Goal: Transaction & Acquisition: Obtain resource

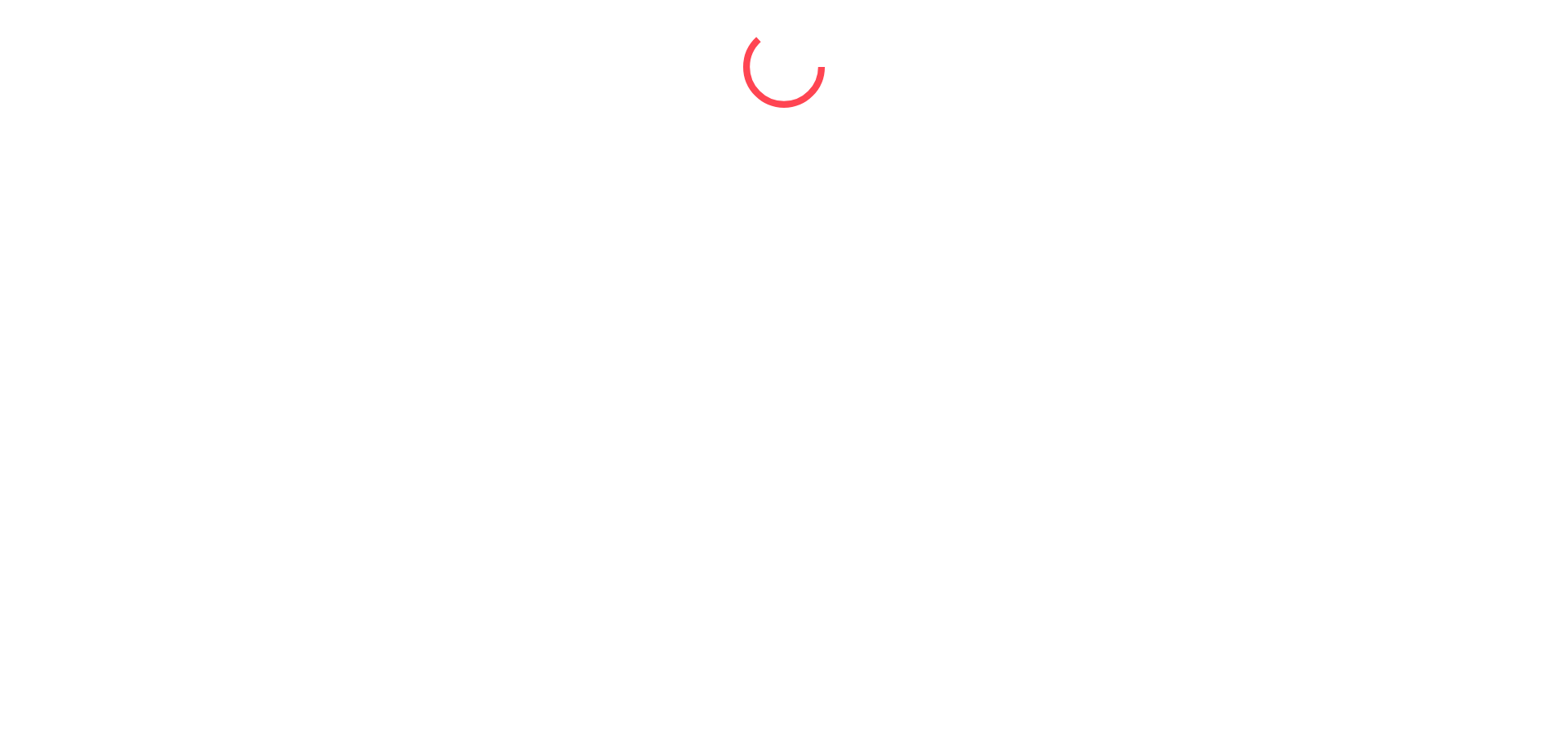
select select "*"
select select "****"
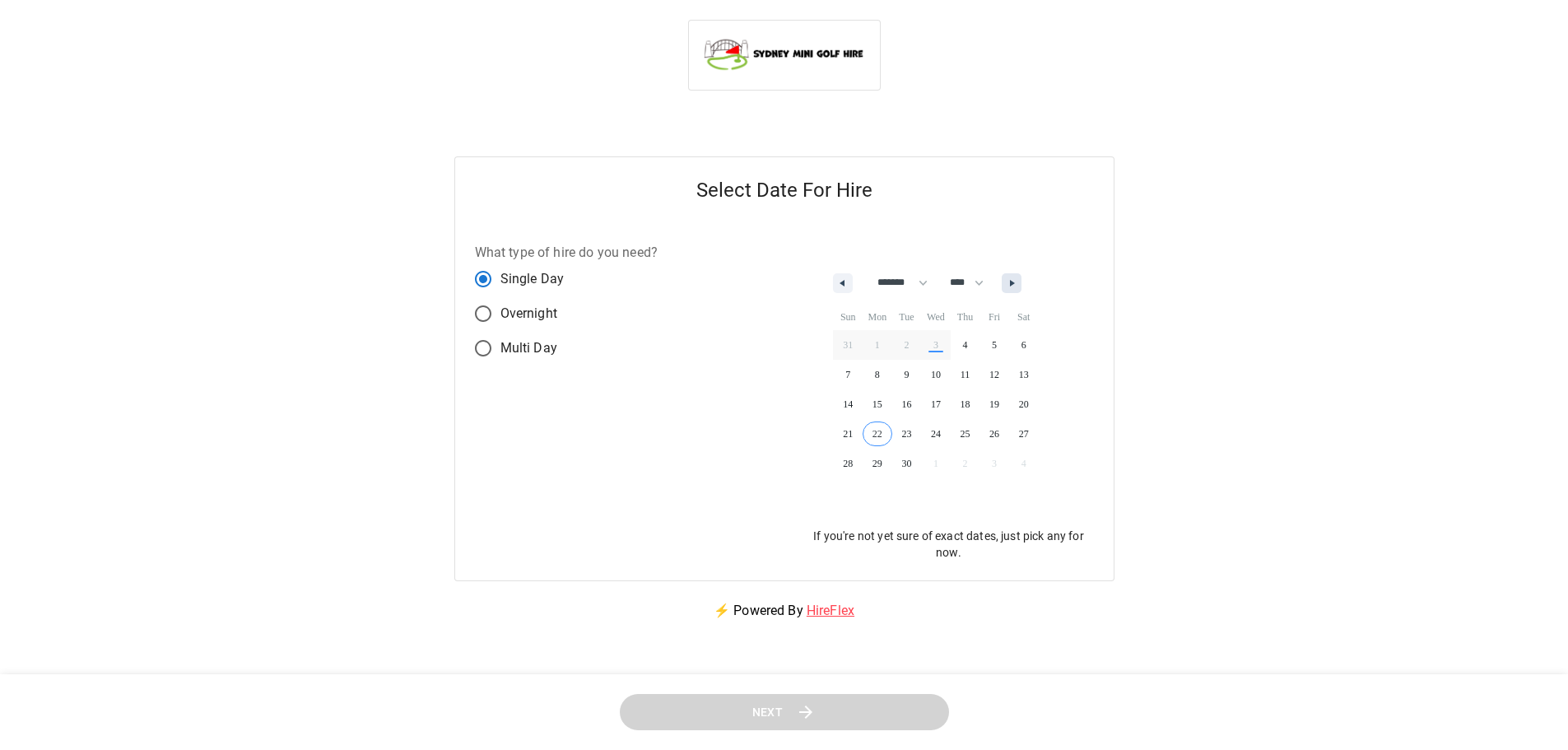
click at [1022, 273] on button "button" at bounding box center [1012, 283] width 20 height 20
select select "**"
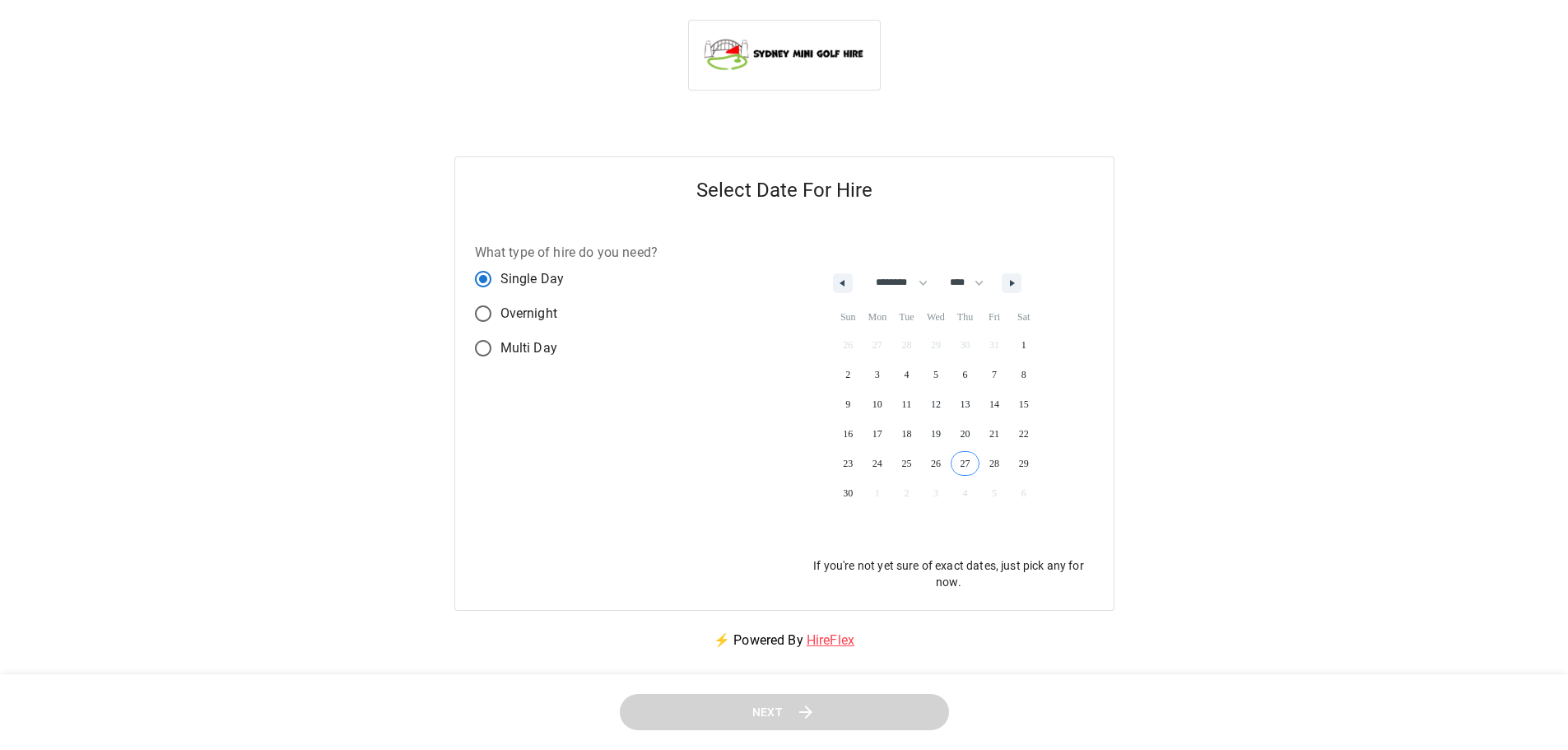
click at [967, 452] on span "27" at bounding box center [965, 463] width 29 height 21
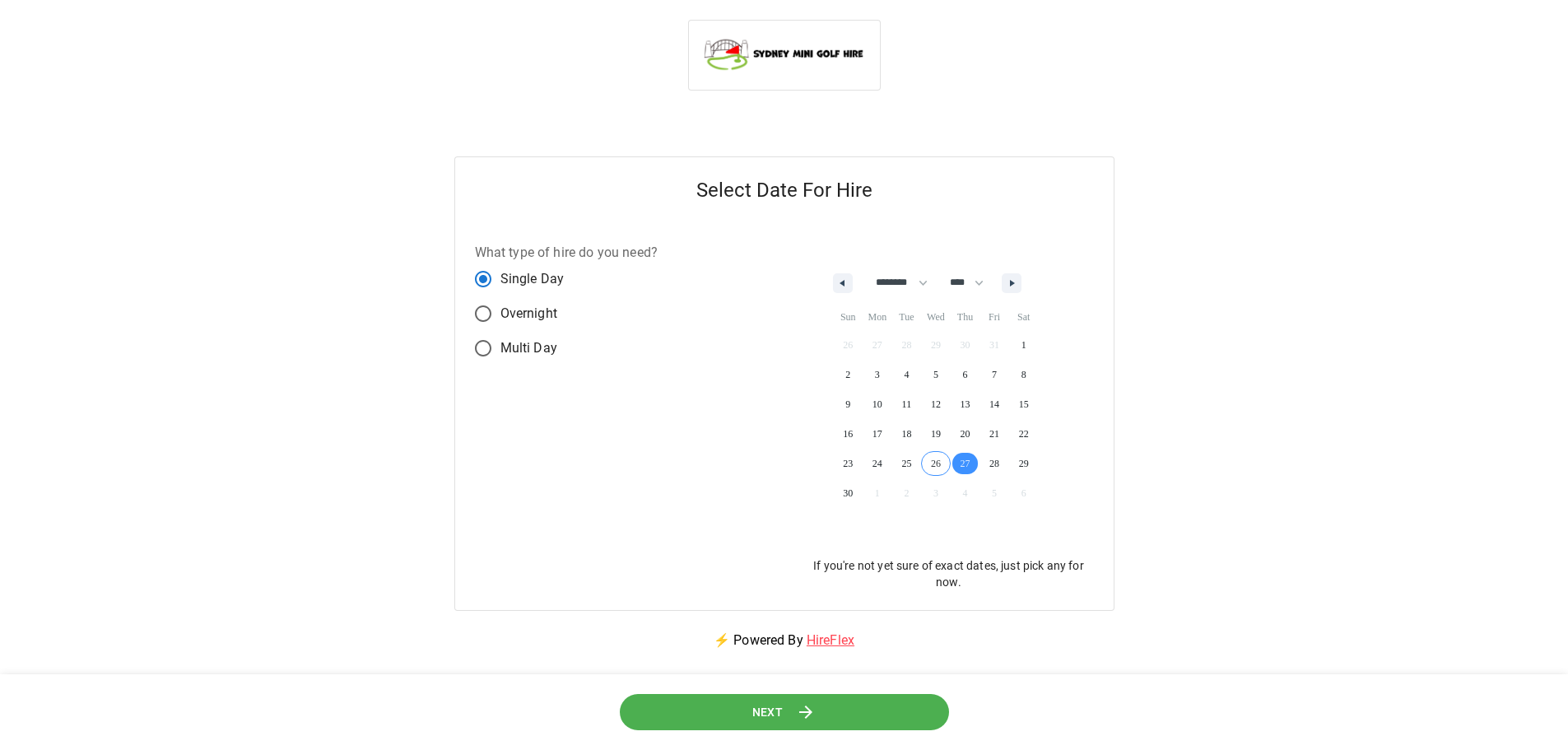
click at [794, 705] on button "Next" at bounding box center [785, 713] width 330 height 37
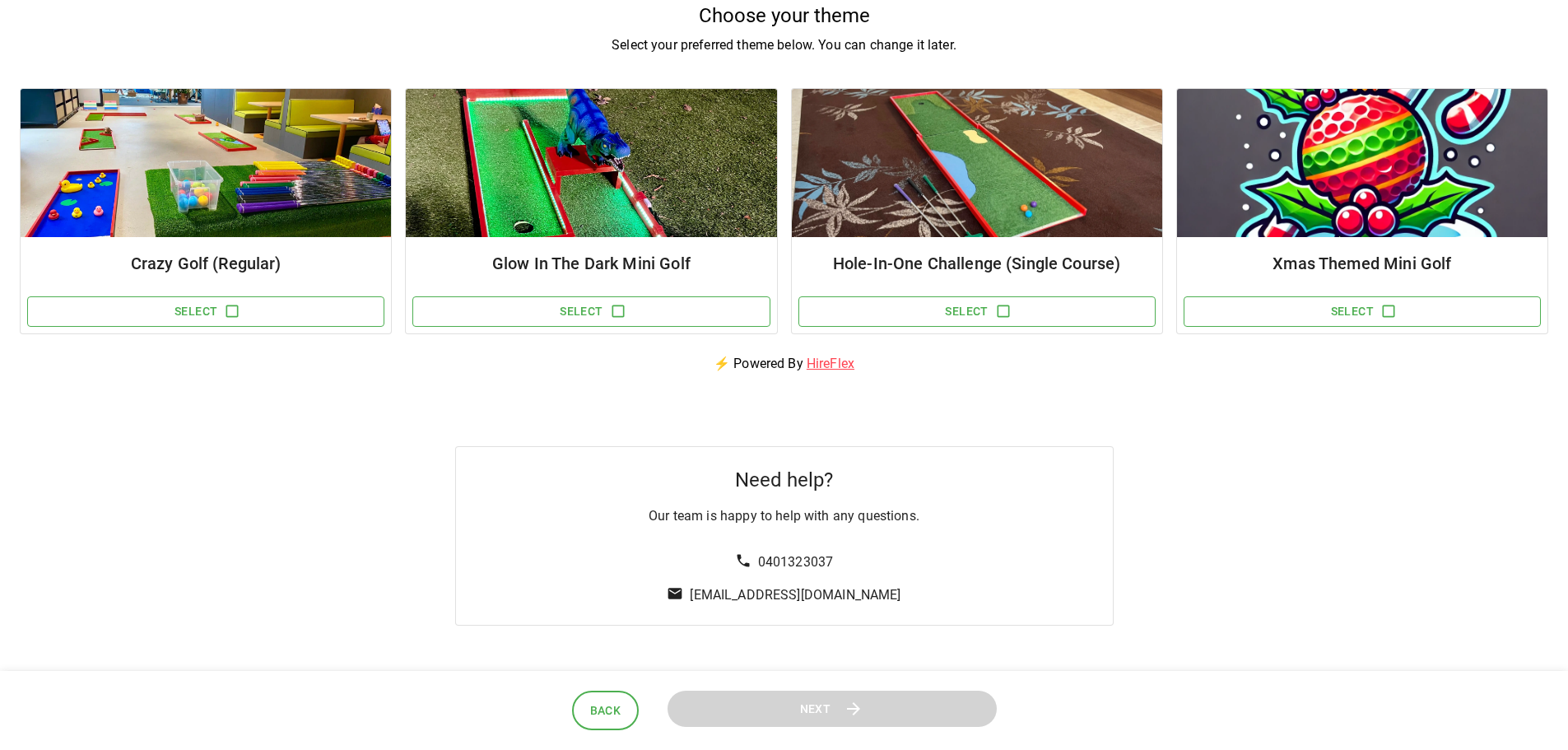
scroll to position [165, 0]
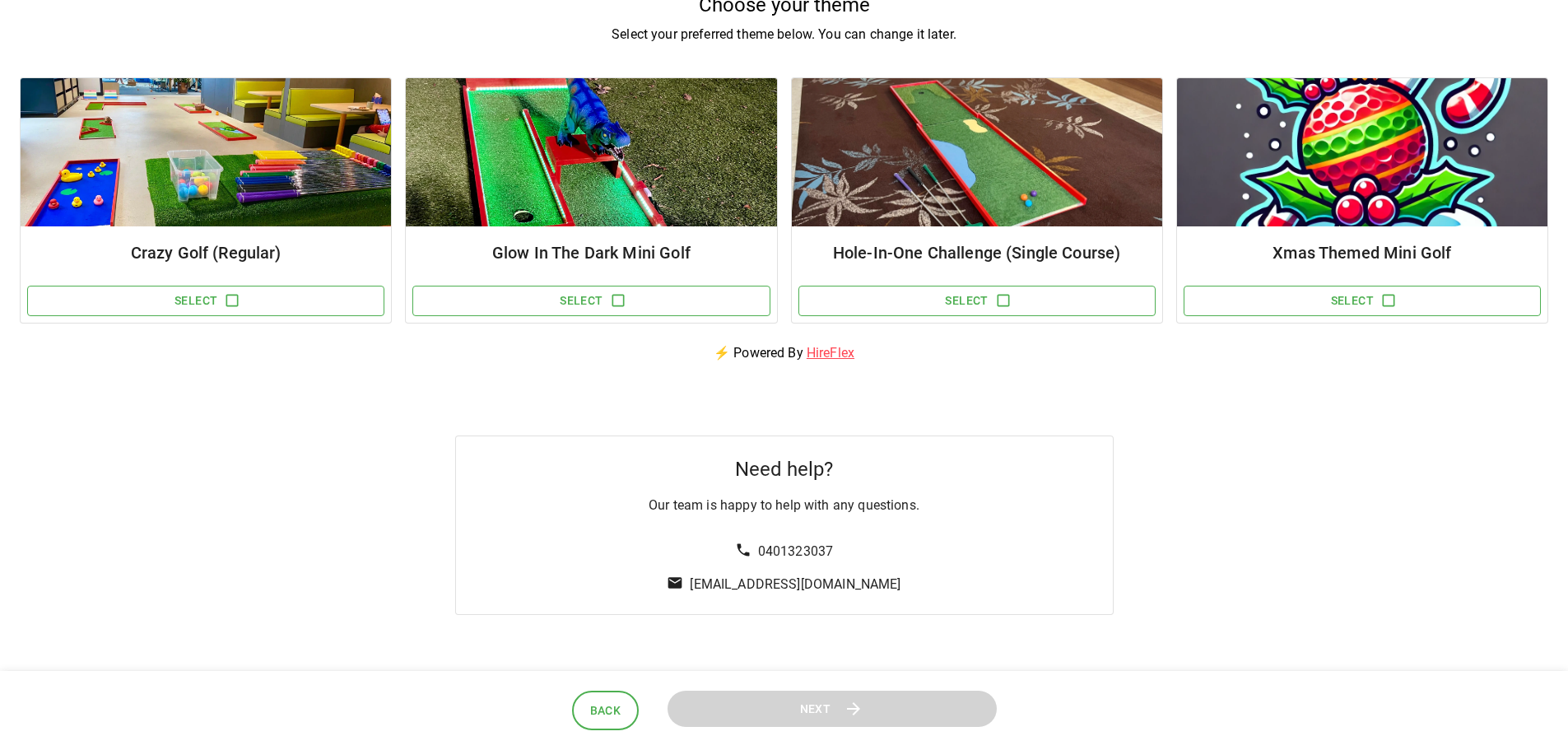
click at [196, 254] on h6 "Crazy Golf (Regular)" at bounding box center [206, 253] width 344 height 27
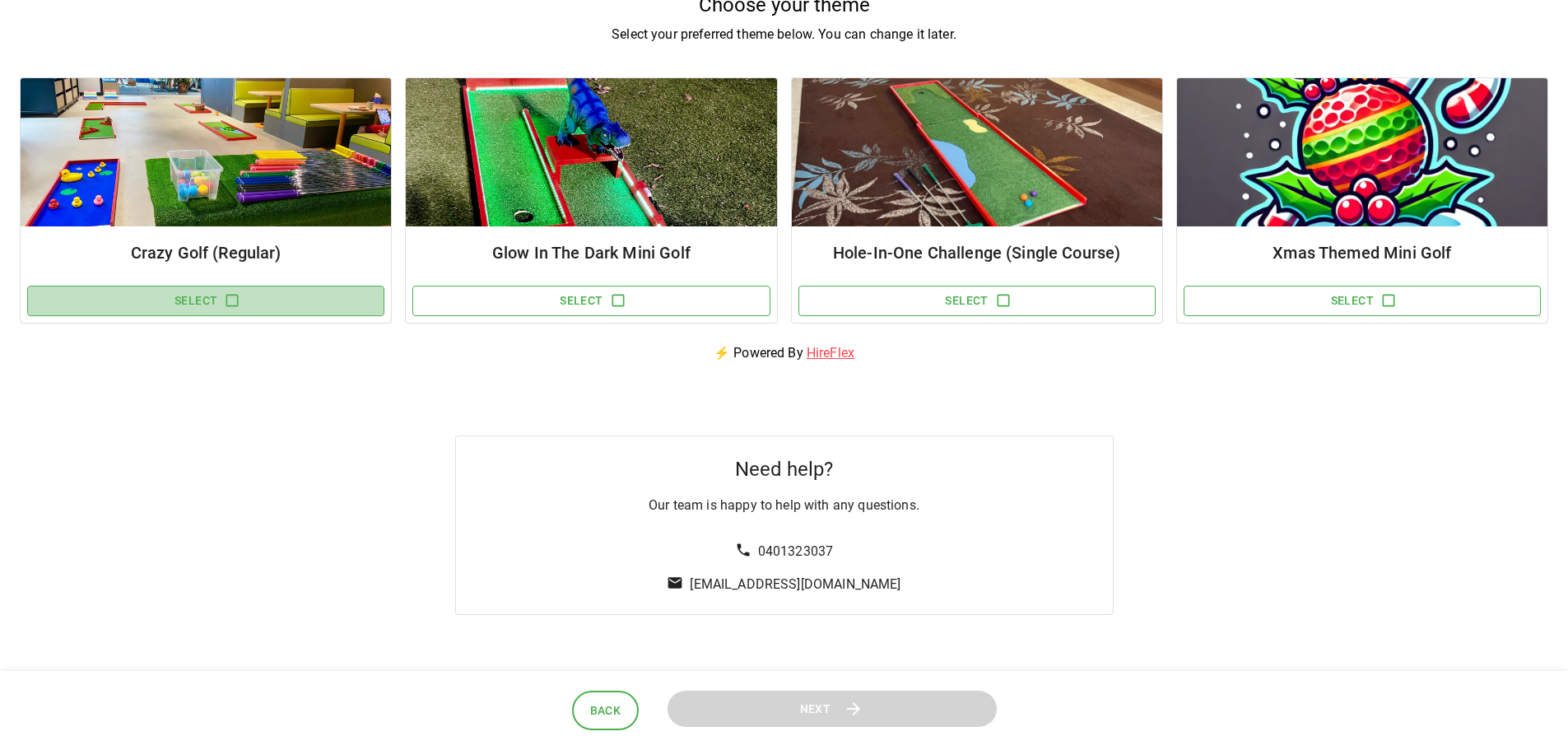
click at [265, 289] on button "Select" at bounding box center [205, 301] width 357 height 30
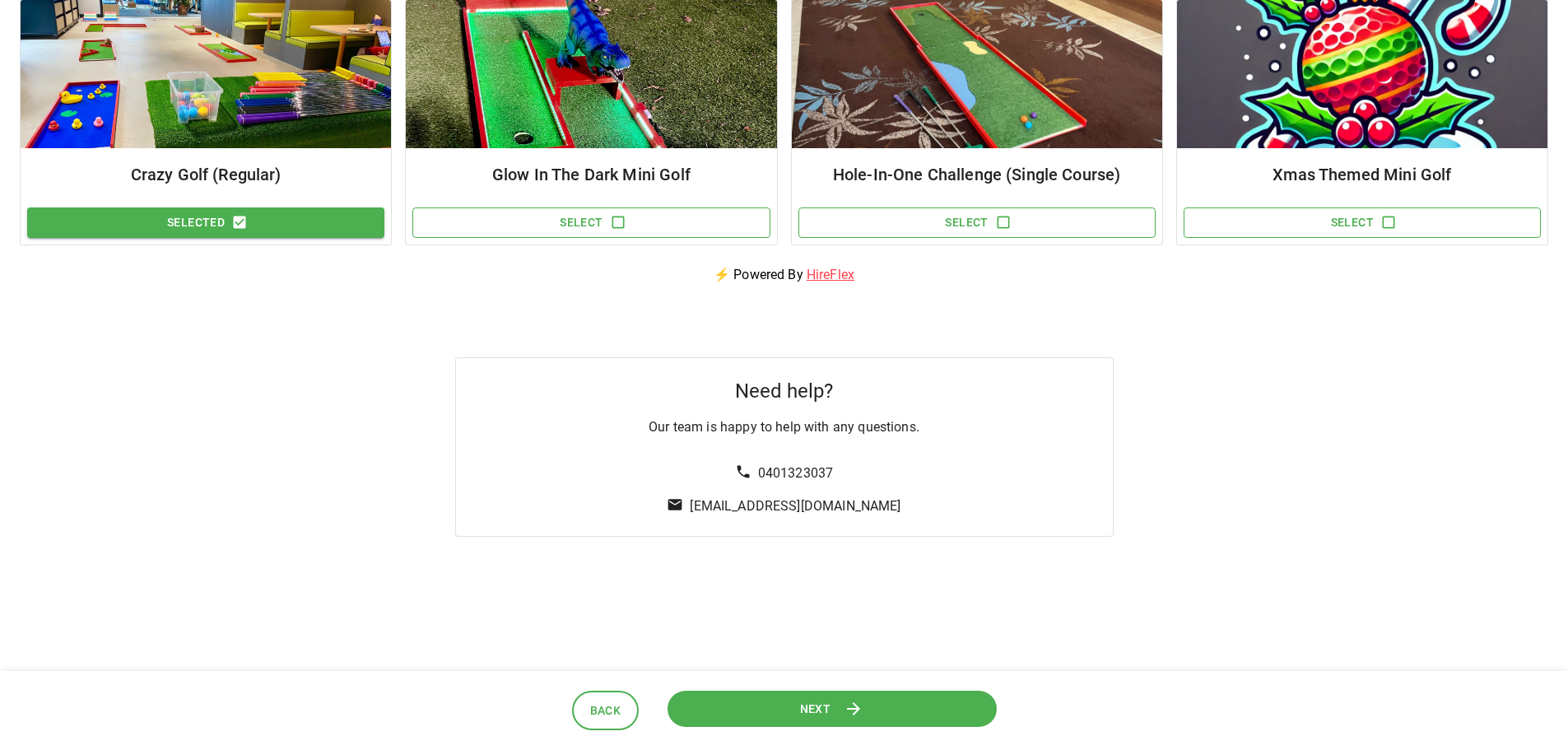
scroll to position [313, 0]
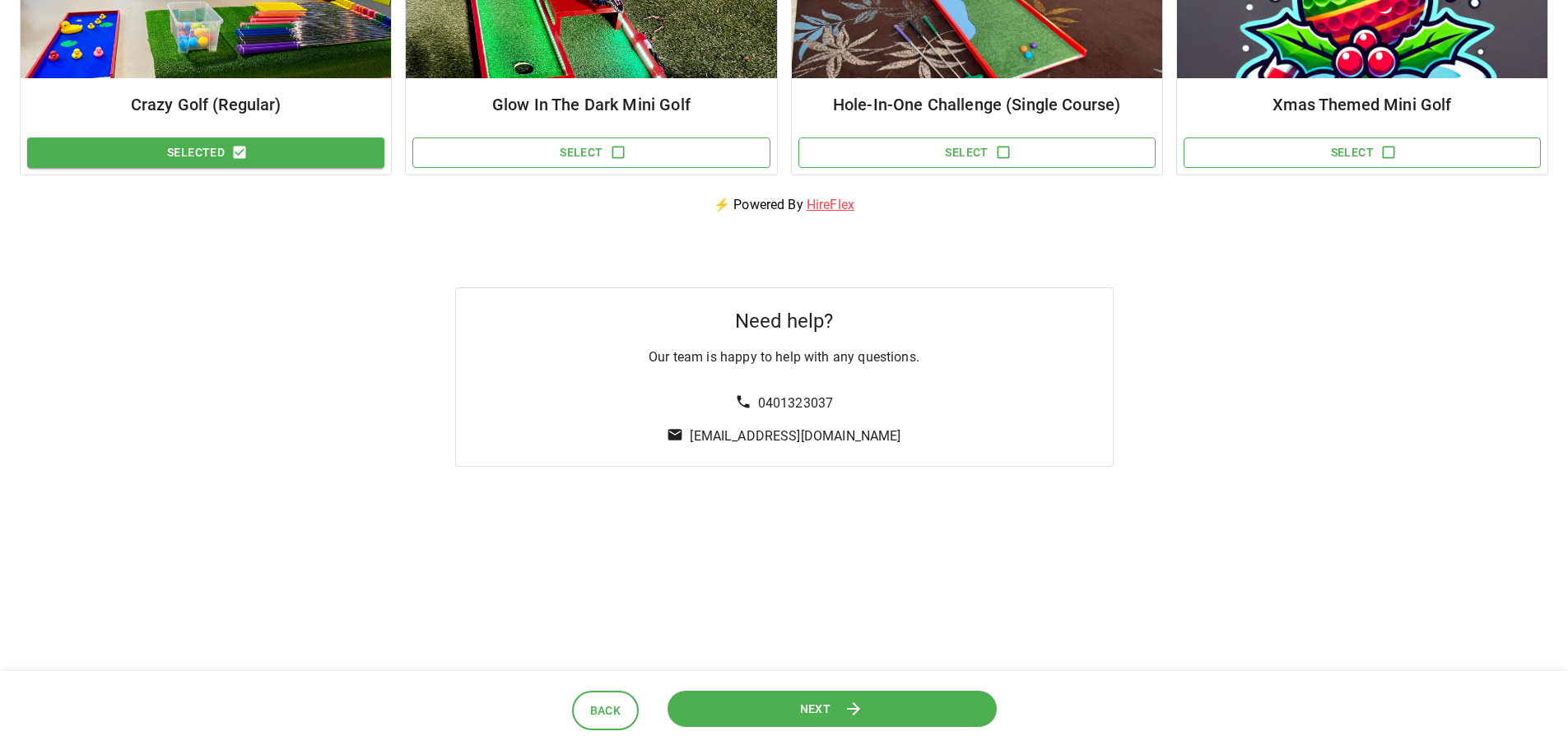
click at [942, 710] on button "Next" at bounding box center [832, 708] width 330 height 37
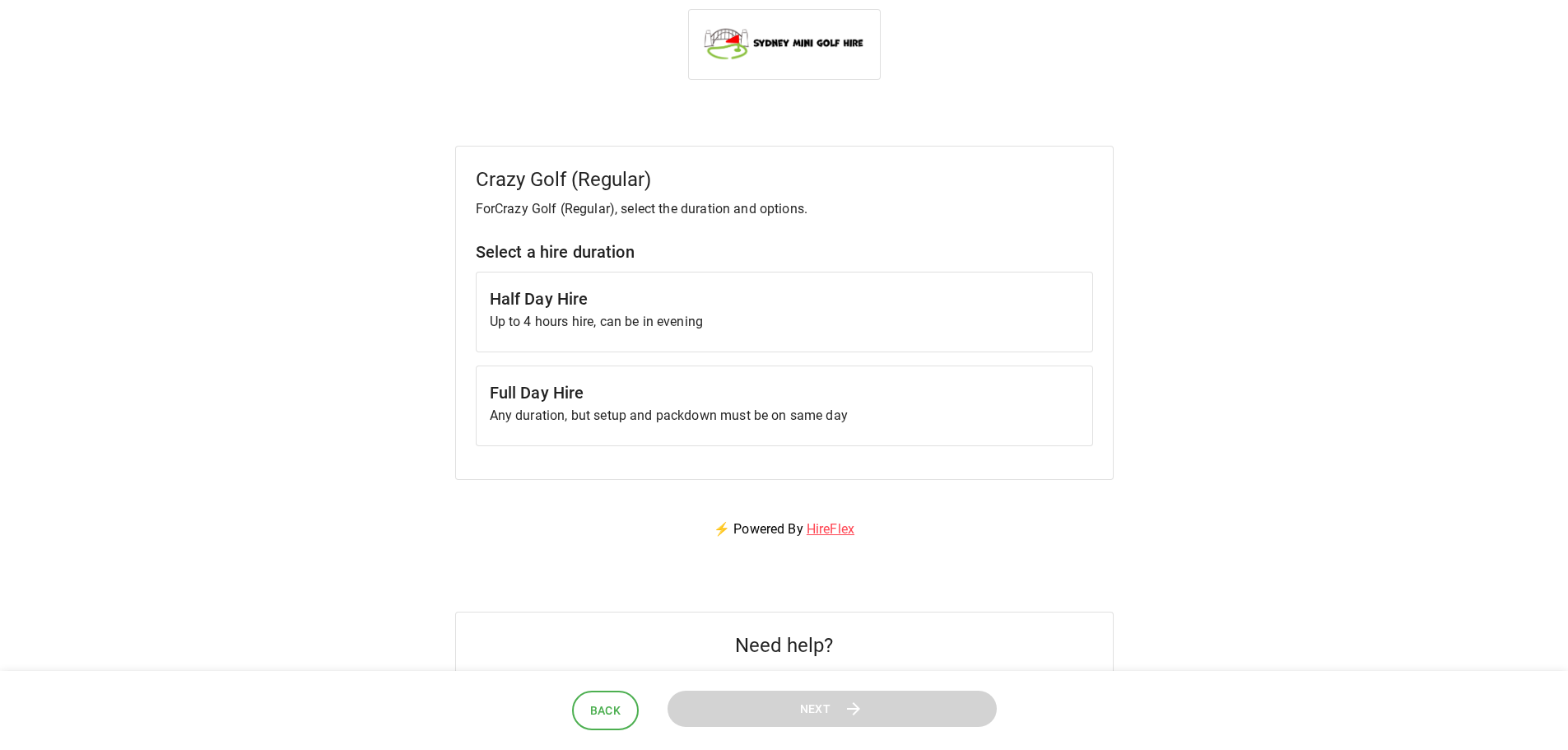
scroll to position [0, 0]
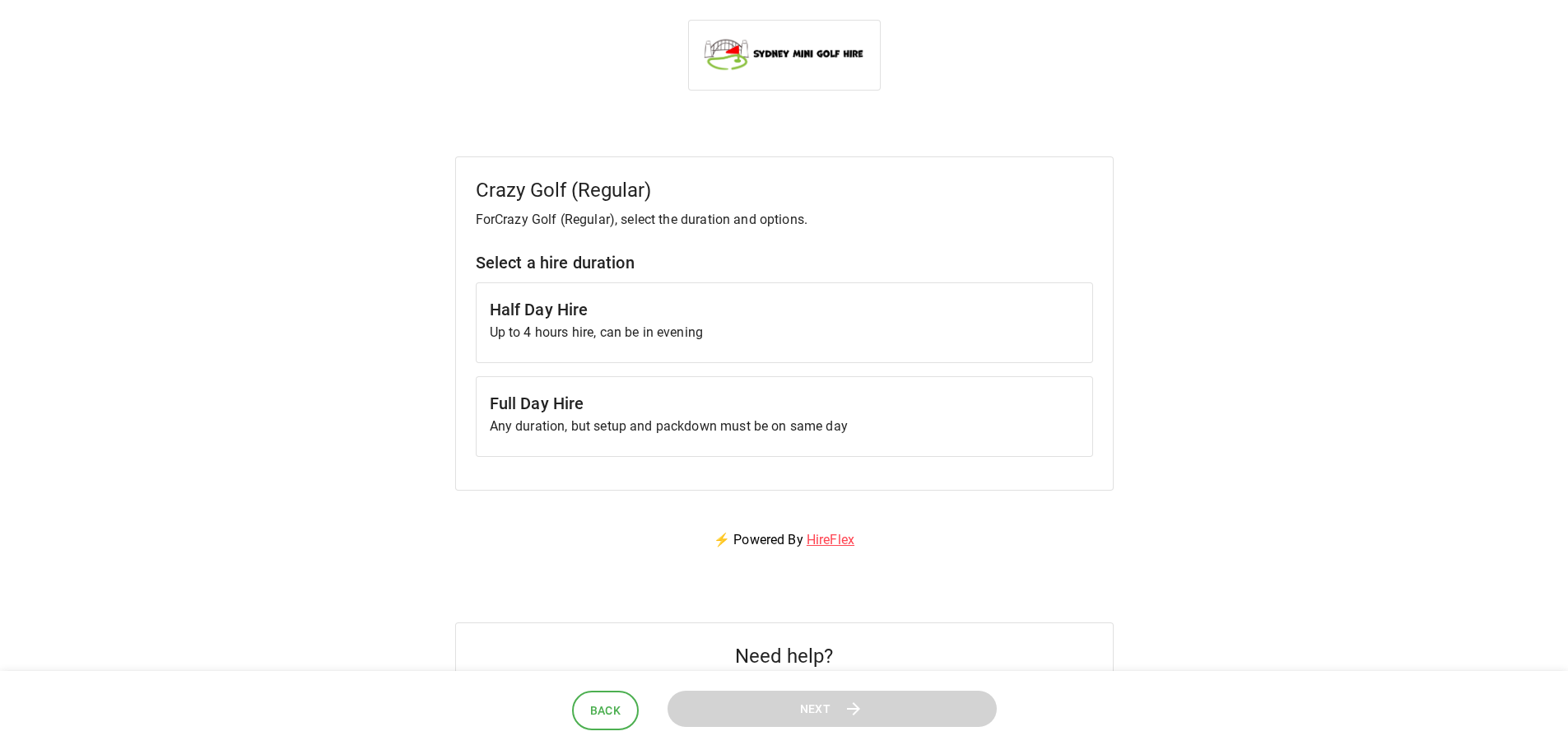
click at [651, 345] on div "Half Day Hire Up to 4 hours hire, can be in evening" at bounding box center [784, 322] width 617 height 81
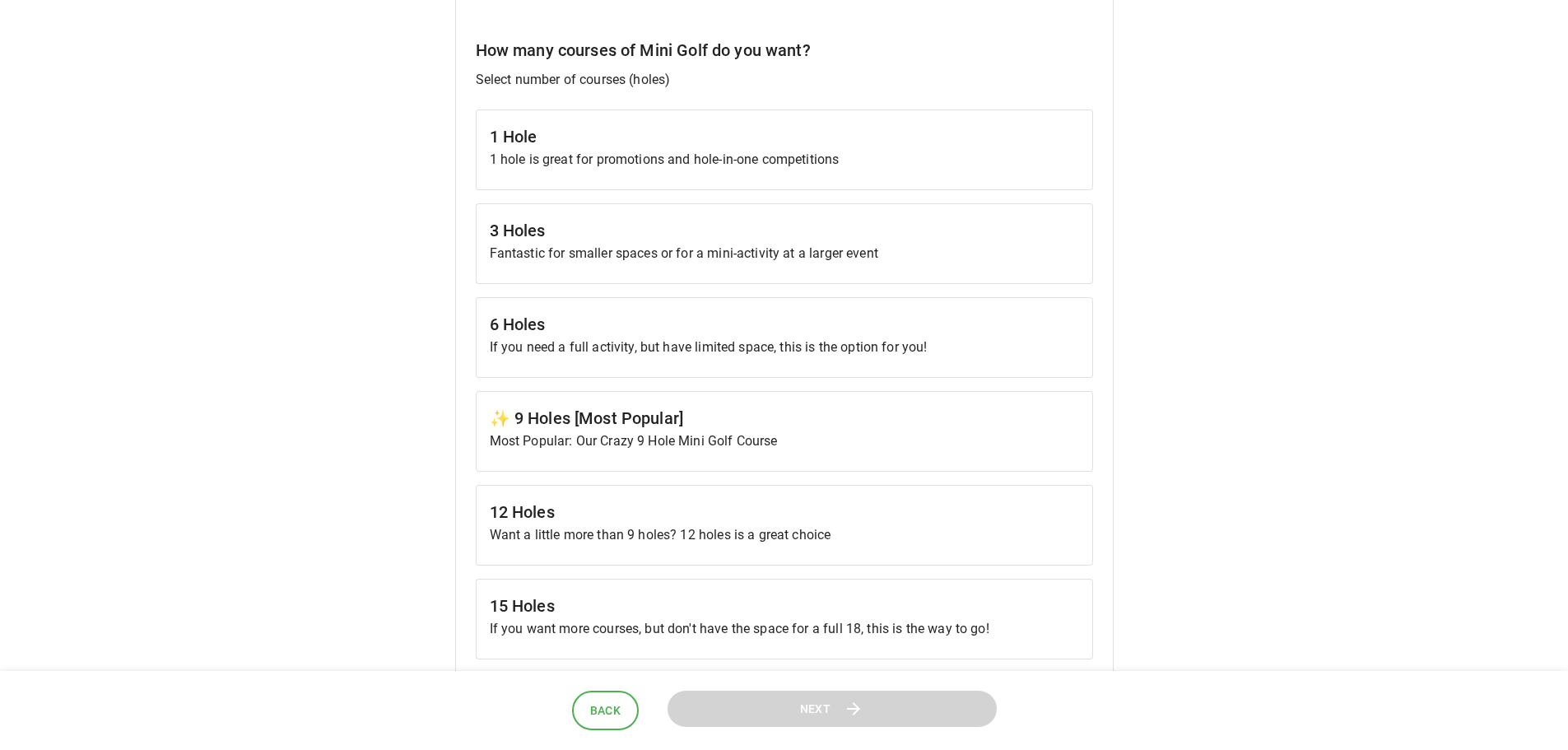
scroll to position [493, 0]
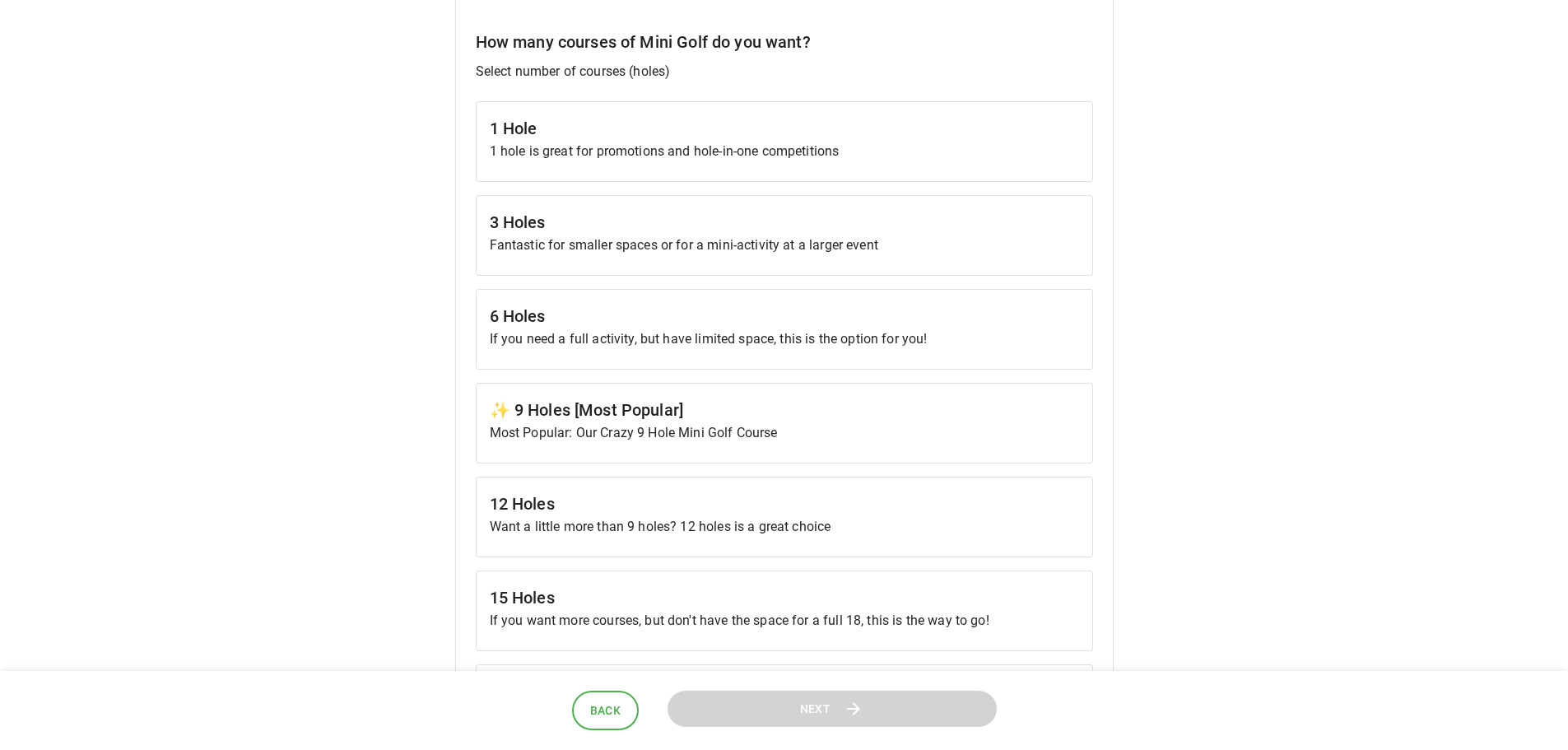
click at [780, 408] on h6 "✨ 9 Holes [Most Popular]" at bounding box center [785, 410] width 590 height 27
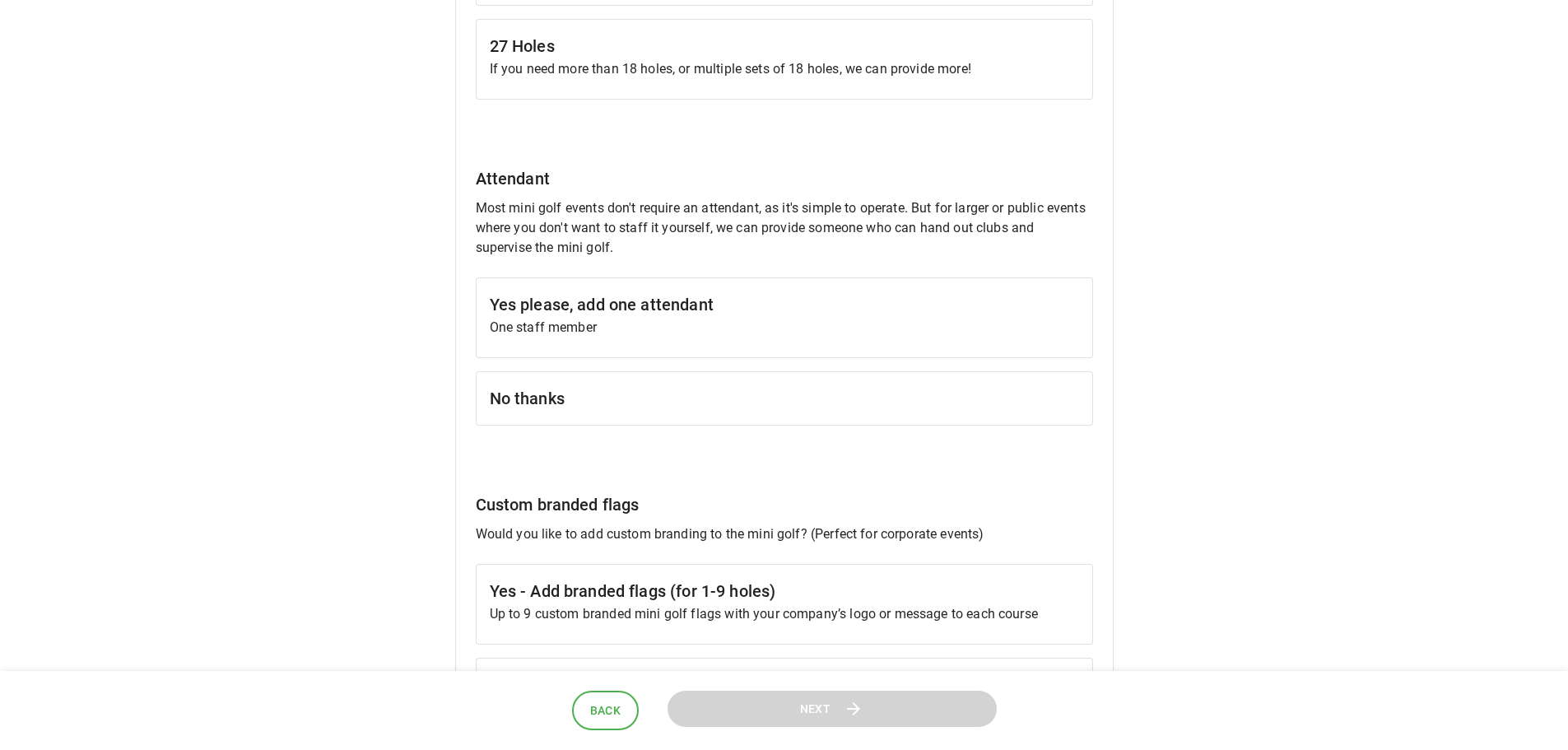
scroll to position [1235, 0]
click at [657, 313] on h6 "Yes please, add one attendant" at bounding box center [785, 303] width 590 height 27
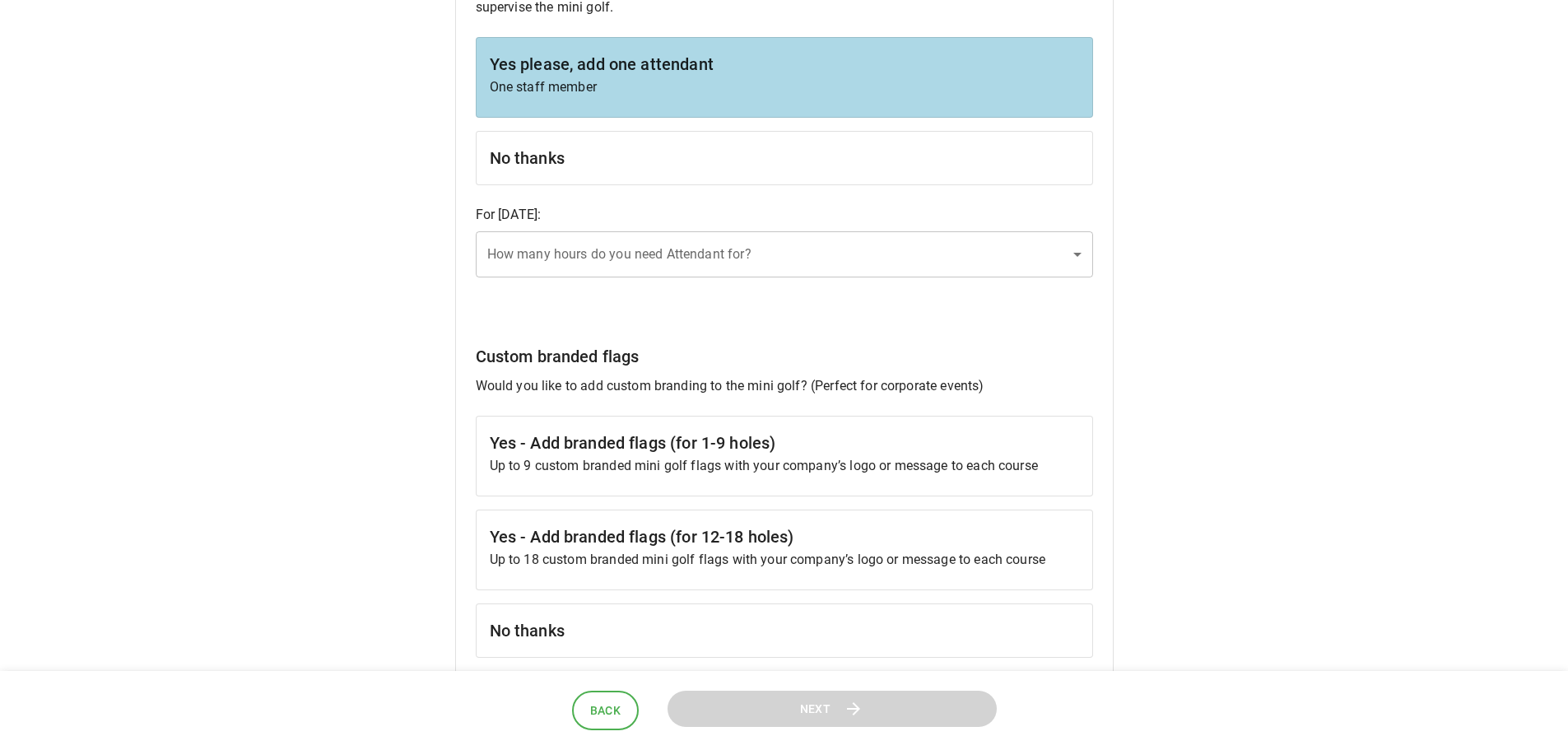
scroll to position [1481, 0]
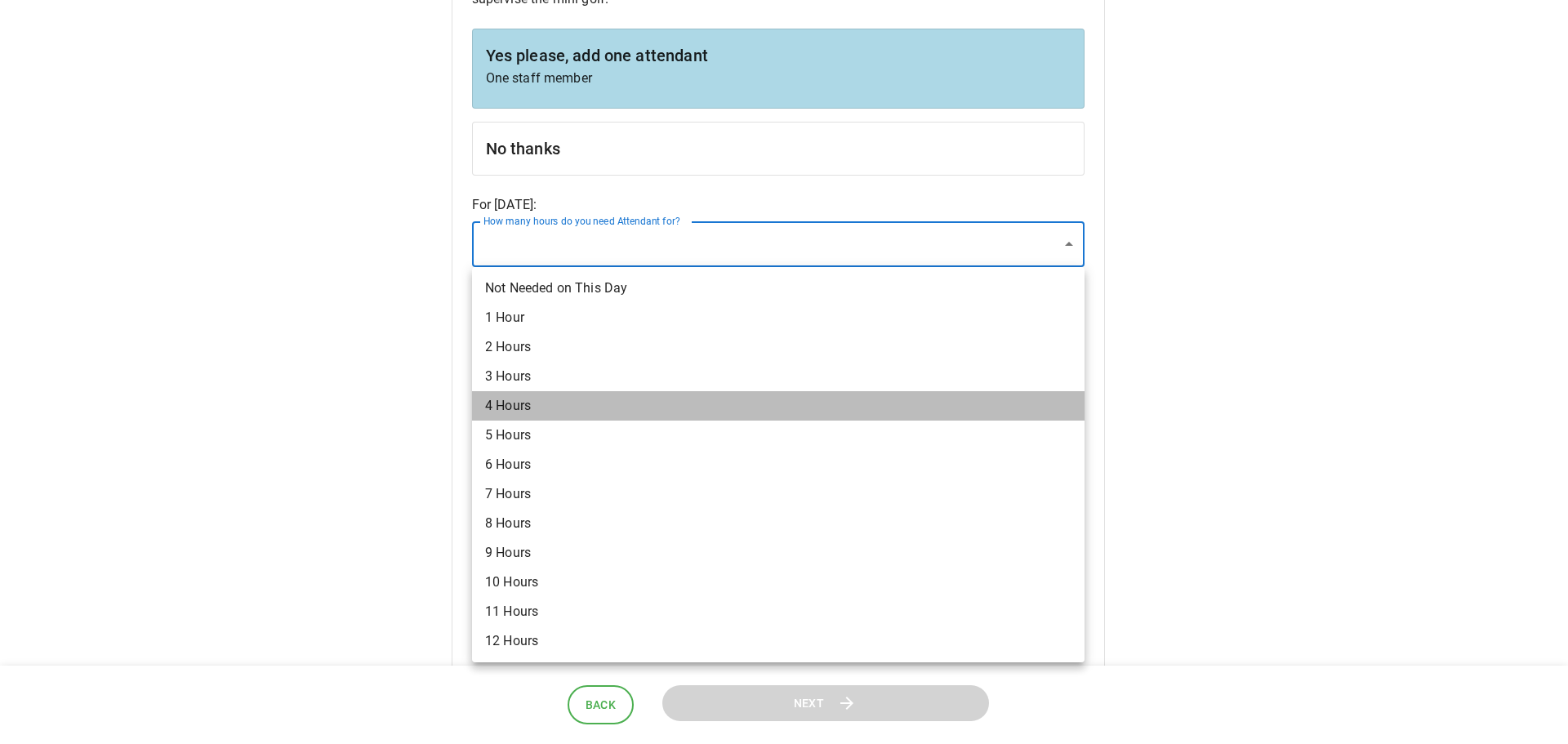
click at [598, 409] on li "4 Hours" at bounding box center [778, 406] width 613 height 29
type input "*"
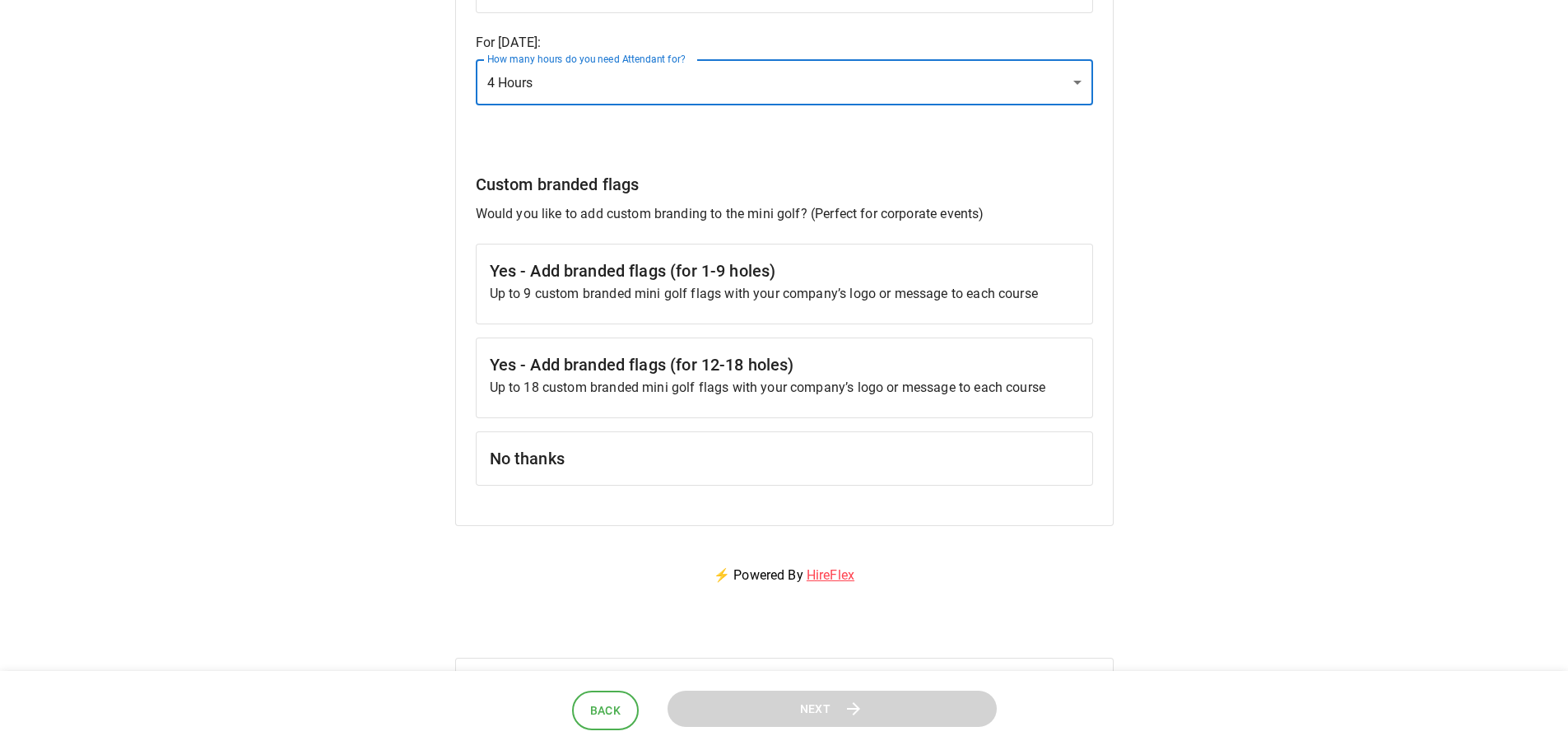
scroll to position [1646, 0]
click at [638, 274] on h6 "Yes - Add branded flags (for 1-9 holes)" at bounding box center [785, 270] width 590 height 27
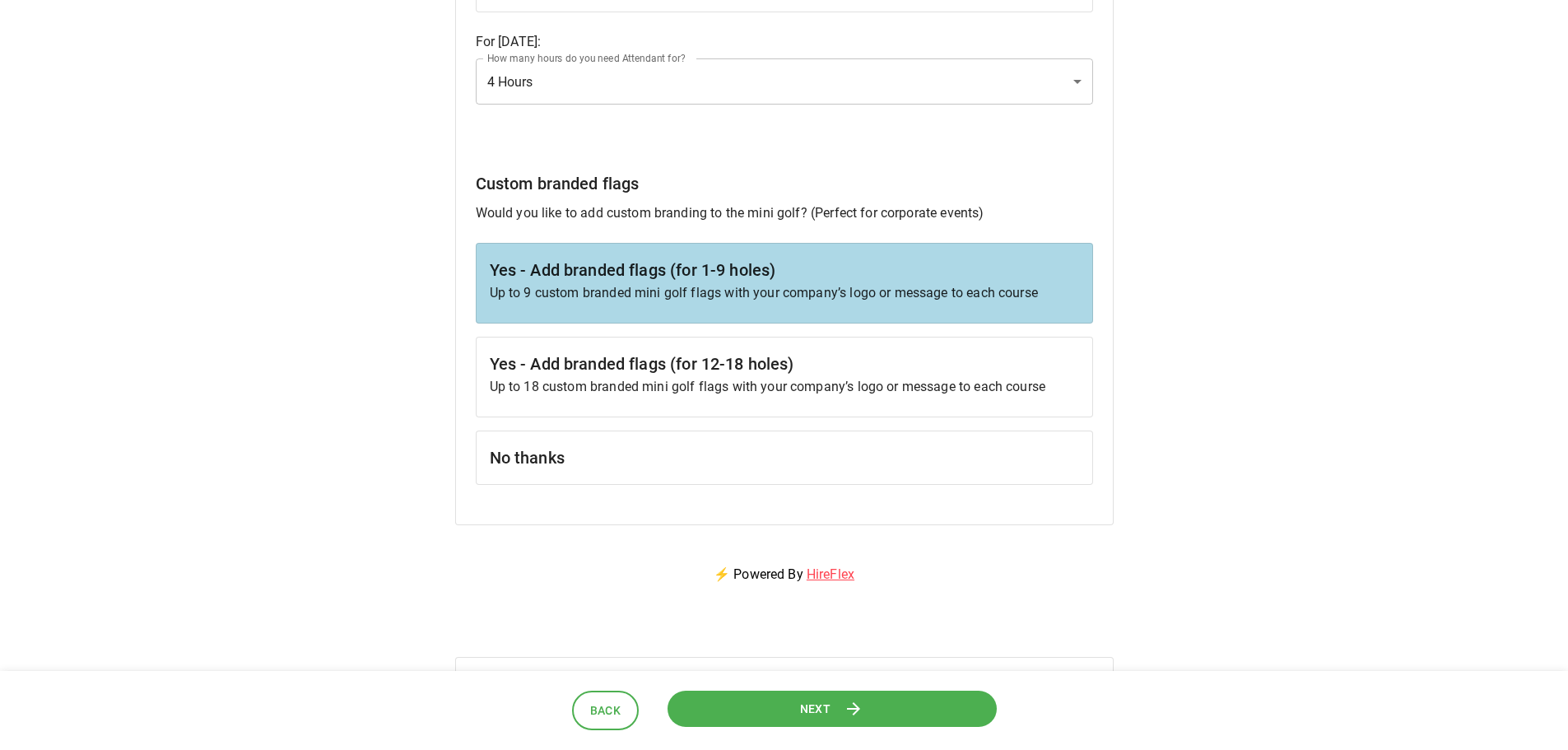
click at [864, 719] on button "Next" at bounding box center [832, 709] width 330 height 37
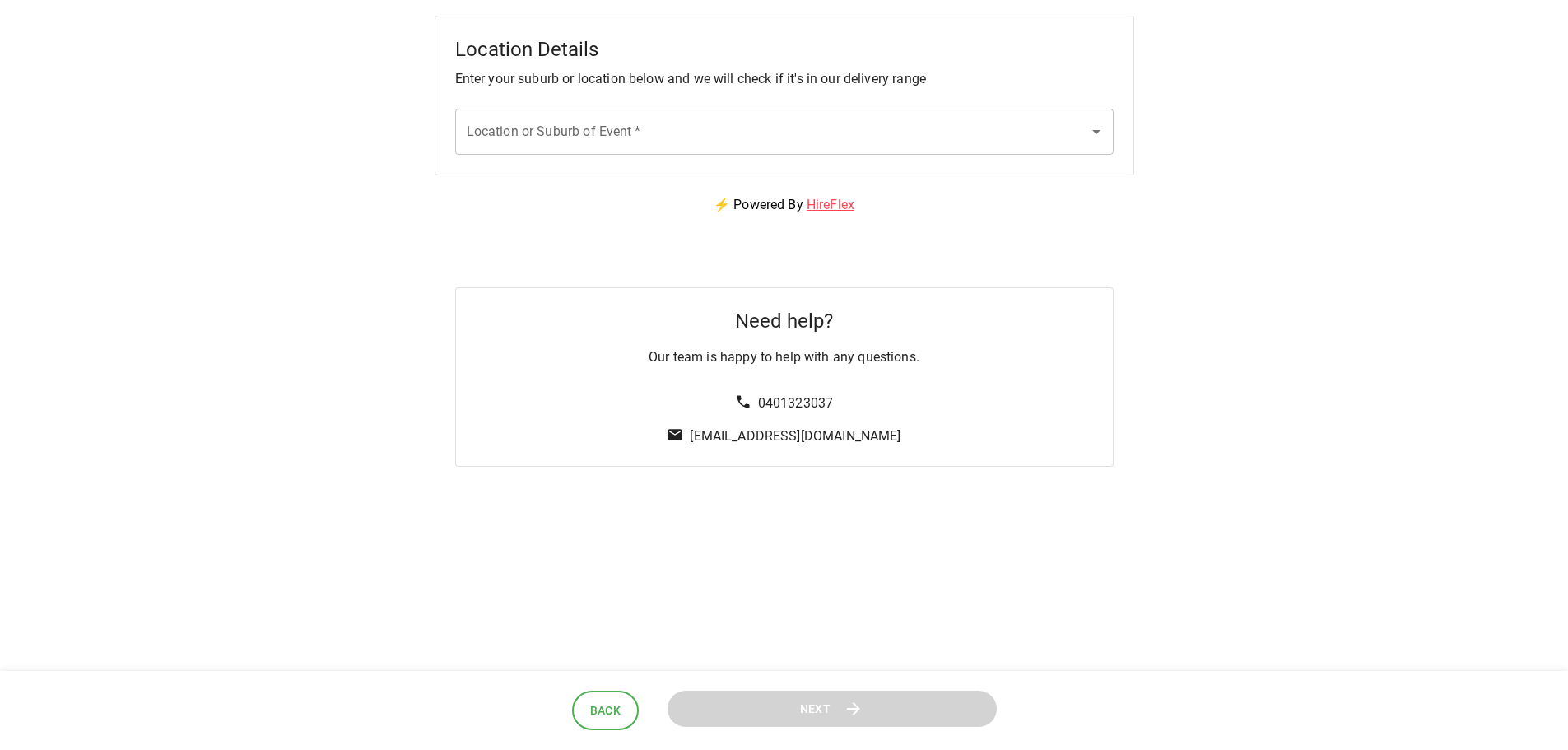
scroll to position [0, 0]
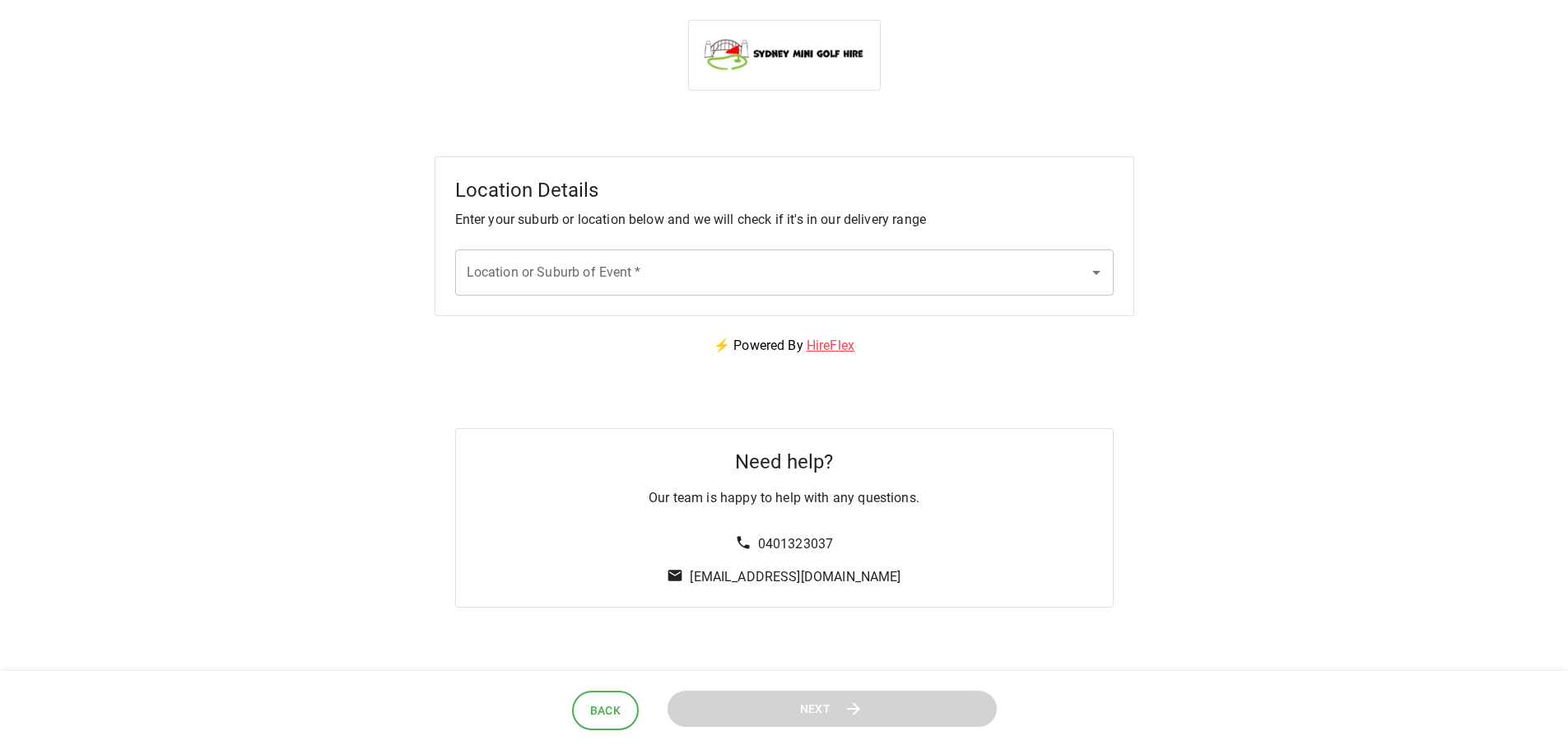
click at [612, 266] on input "Location or Suburb of Event   *" at bounding box center [772, 272] width 619 height 31
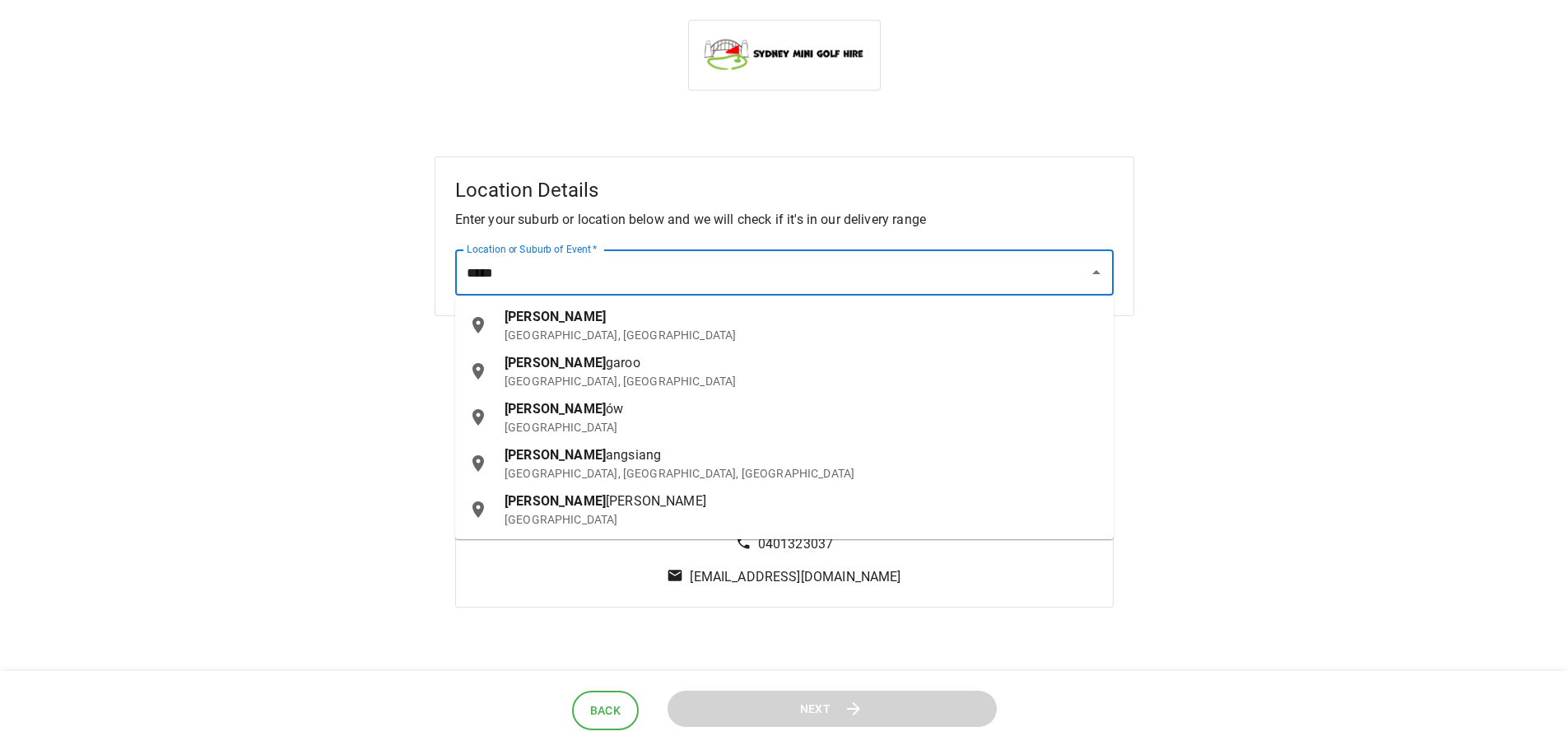
click at [527, 360] on span "[PERSON_NAME]" at bounding box center [555, 363] width 102 height 16
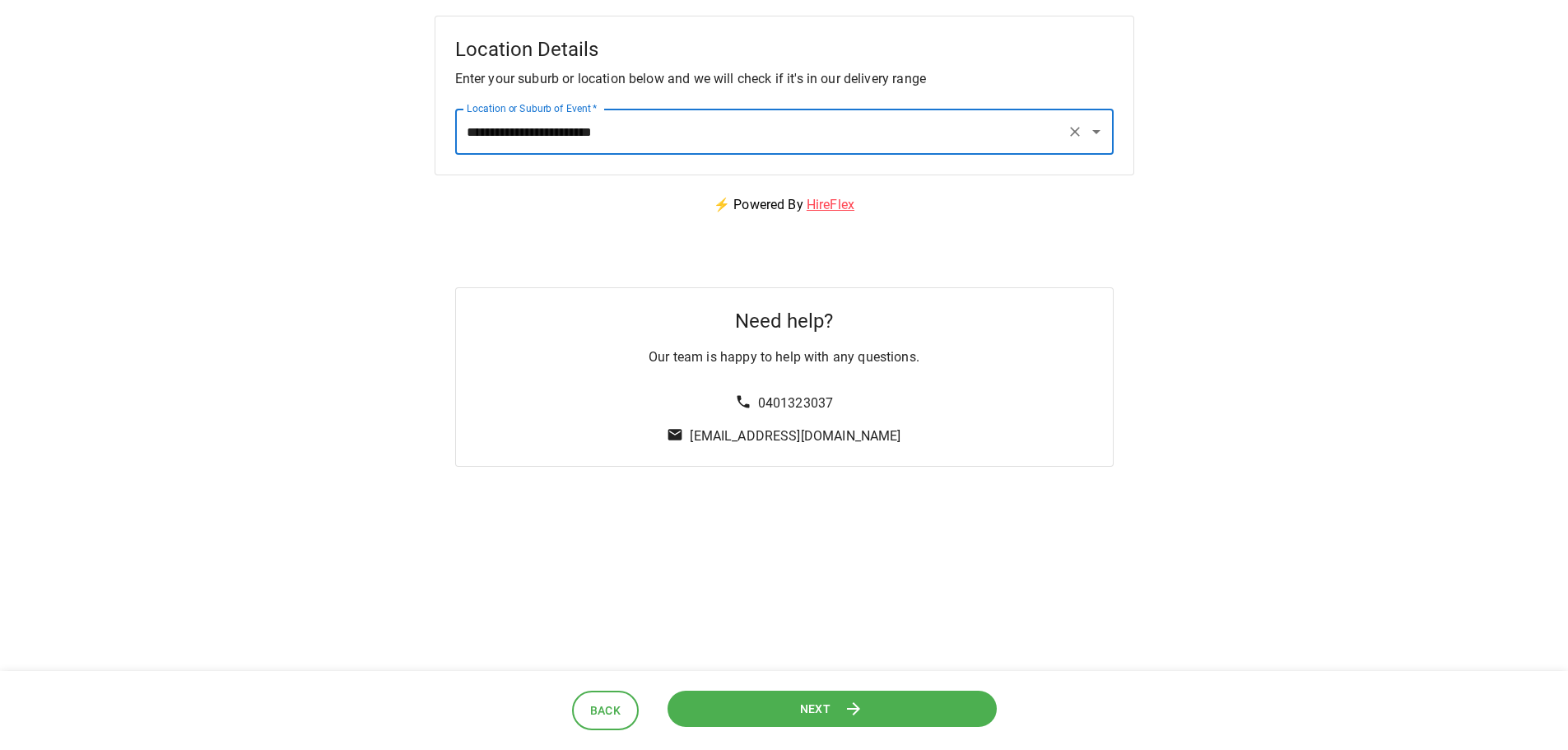
type input "**********"
click at [813, 703] on span "Next" at bounding box center [815, 709] width 31 height 20
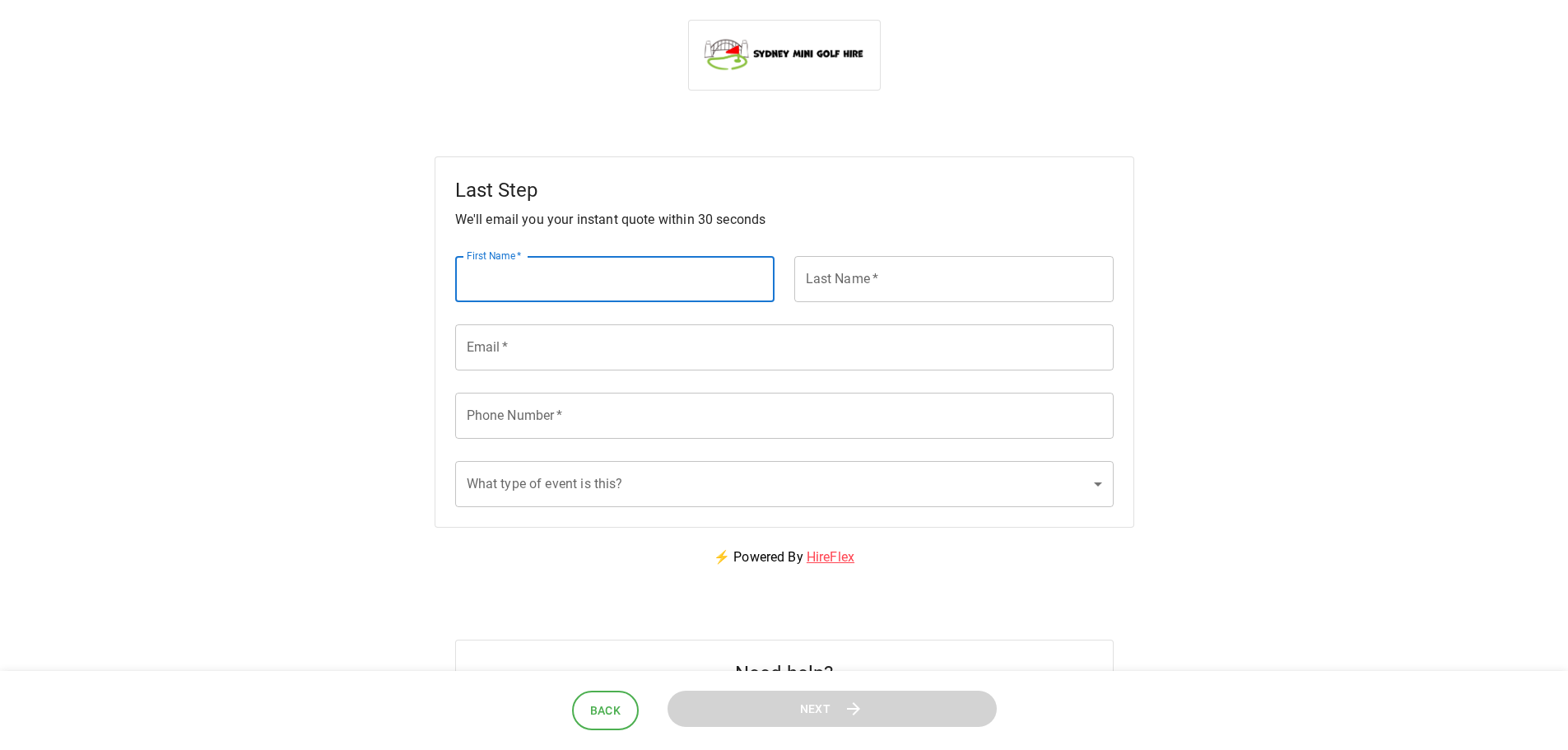
click at [608, 296] on input "First Name   *" at bounding box center [615, 279] width 320 height 46
click at [634, 290] on input "First Name   *" at bounding box center [615, 279] width 320 height 46
type input "******"
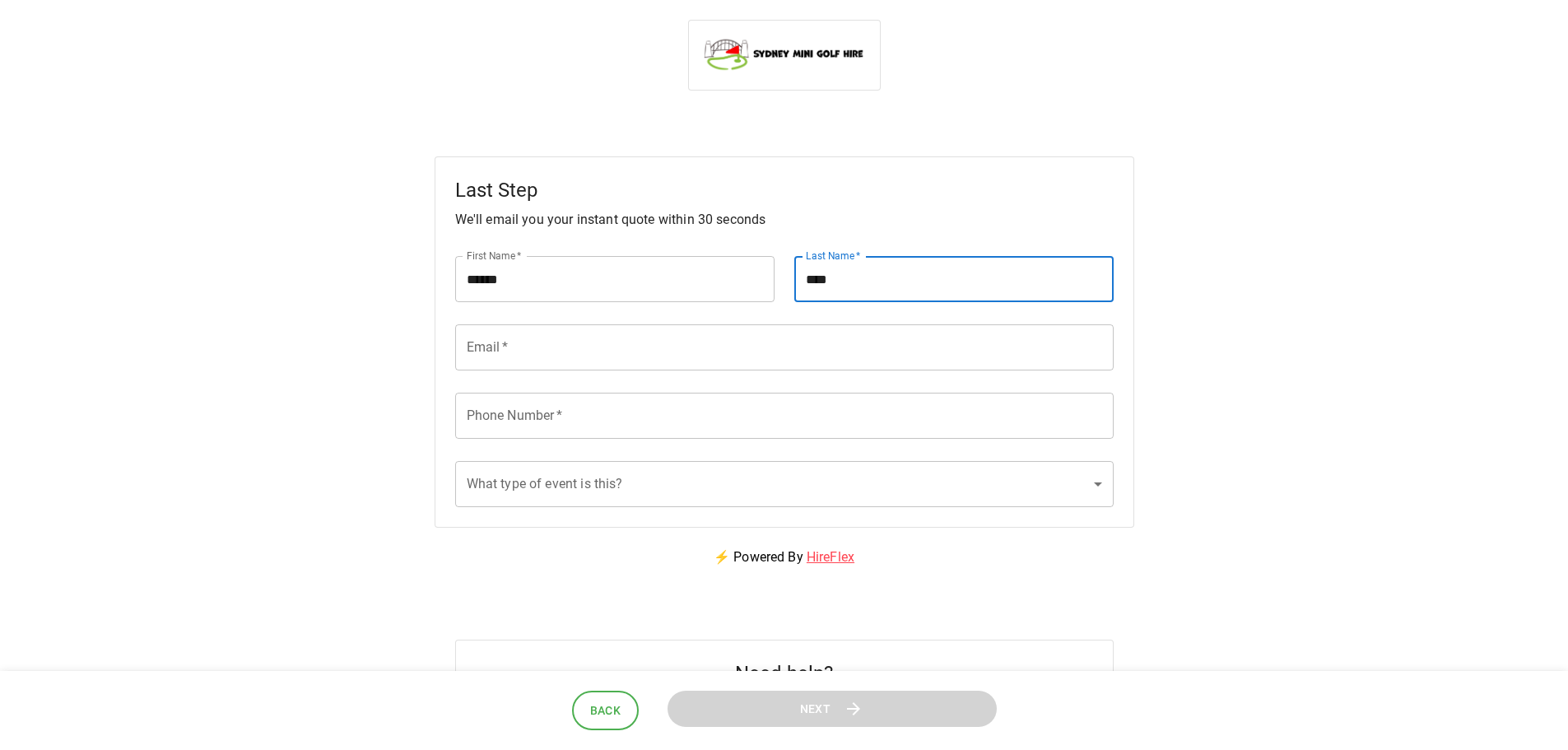
type input "****"
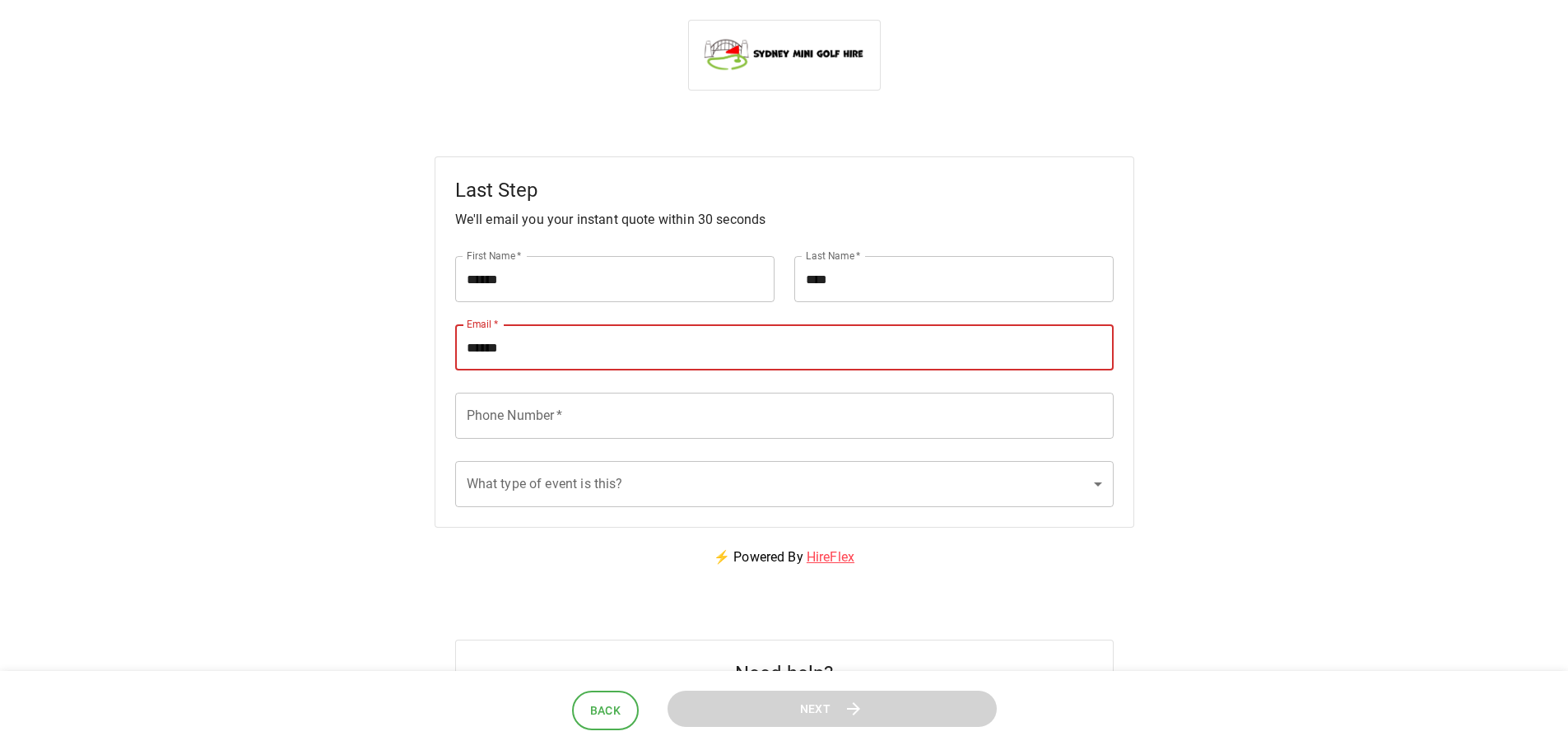
type input "**********"
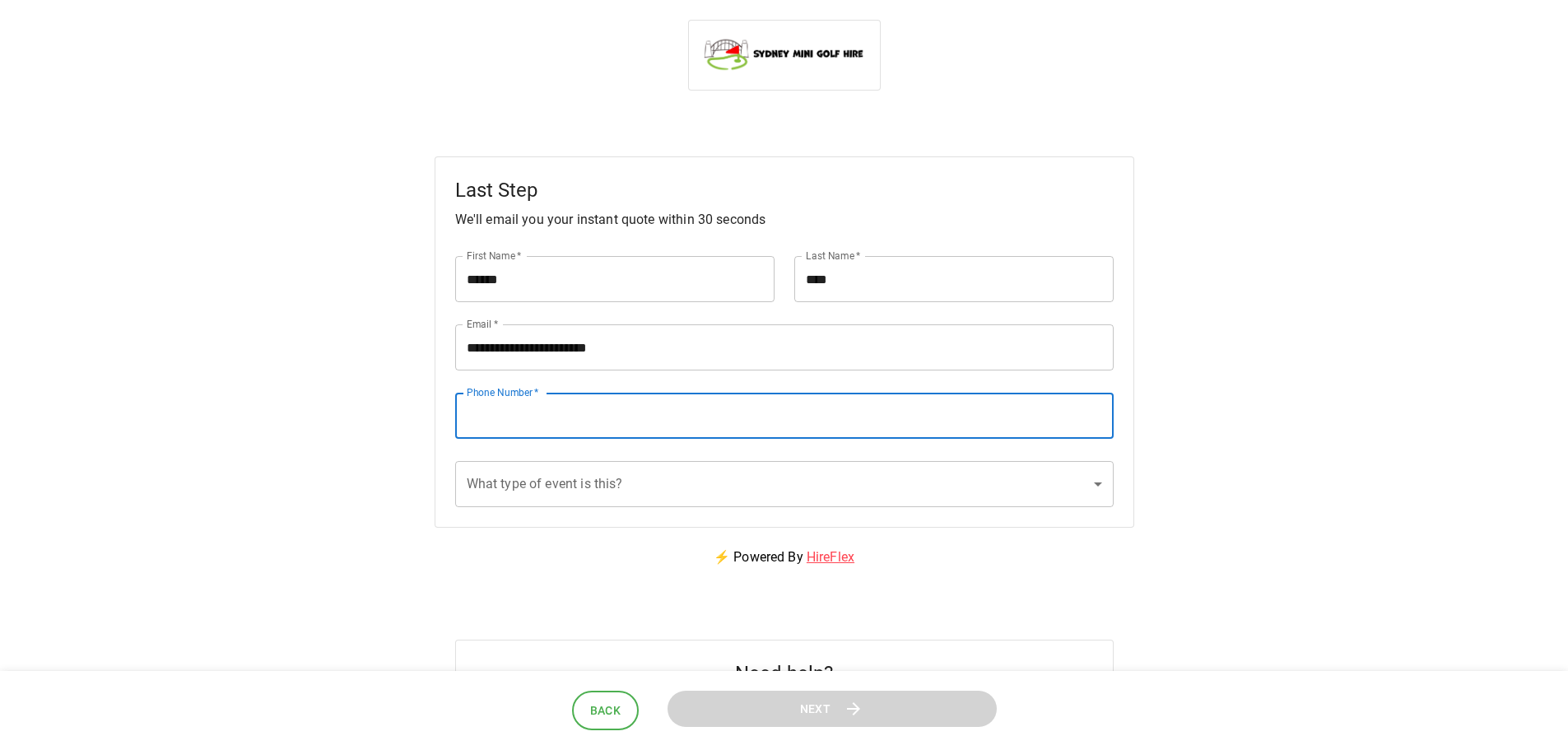
type input "*"
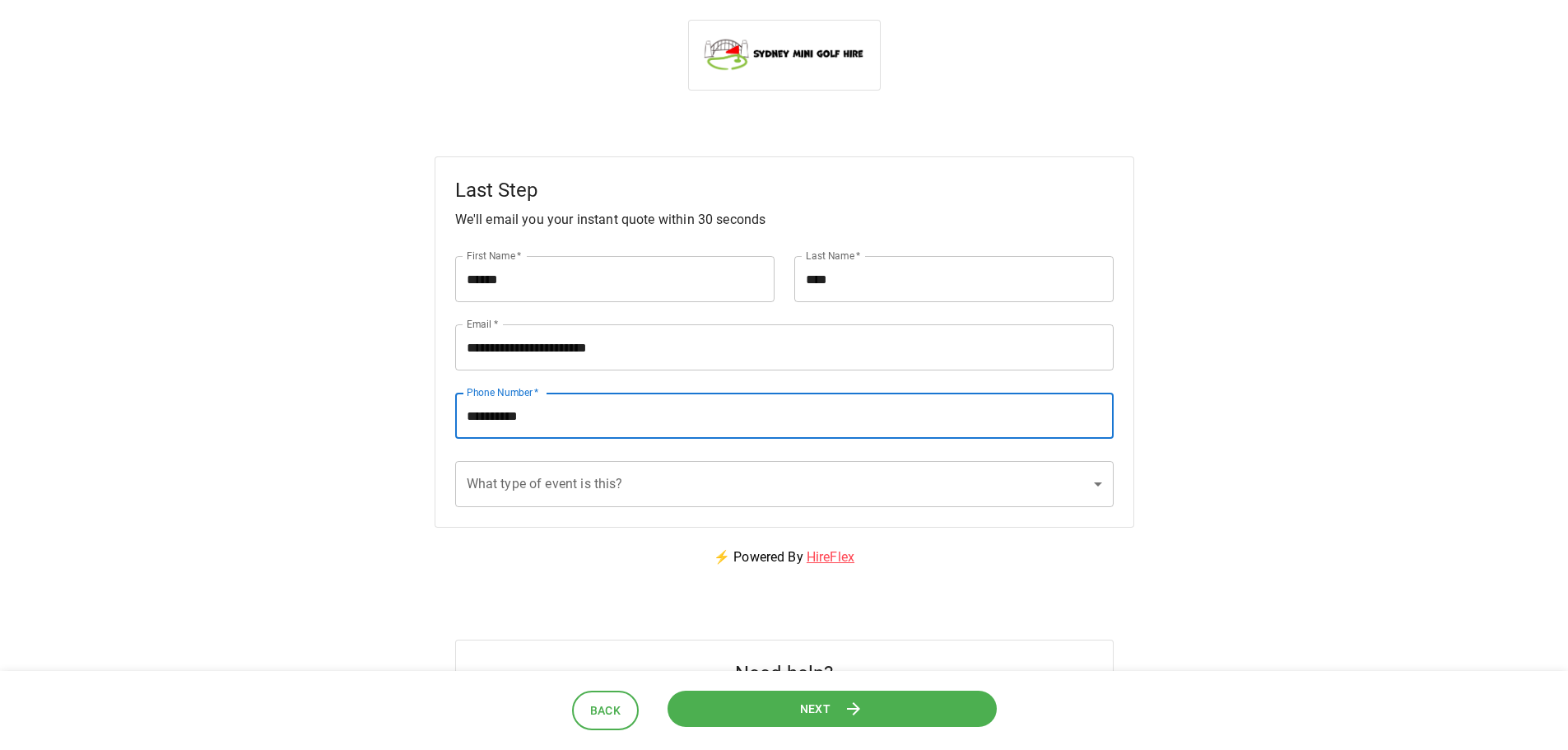
type input "**********"
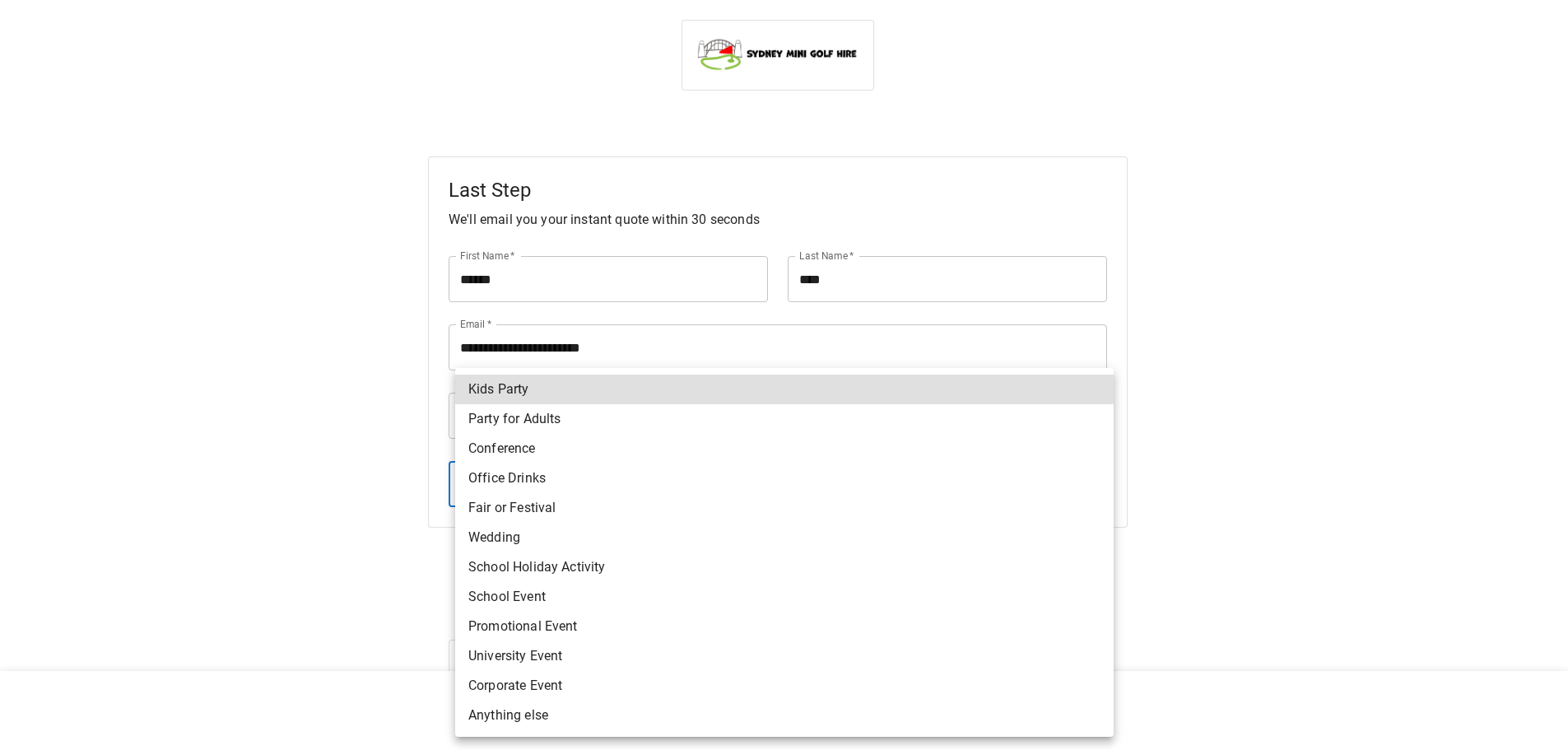
click at [706, 495] on body "**********" at bounding box center [784, 420] width 1568 height 839
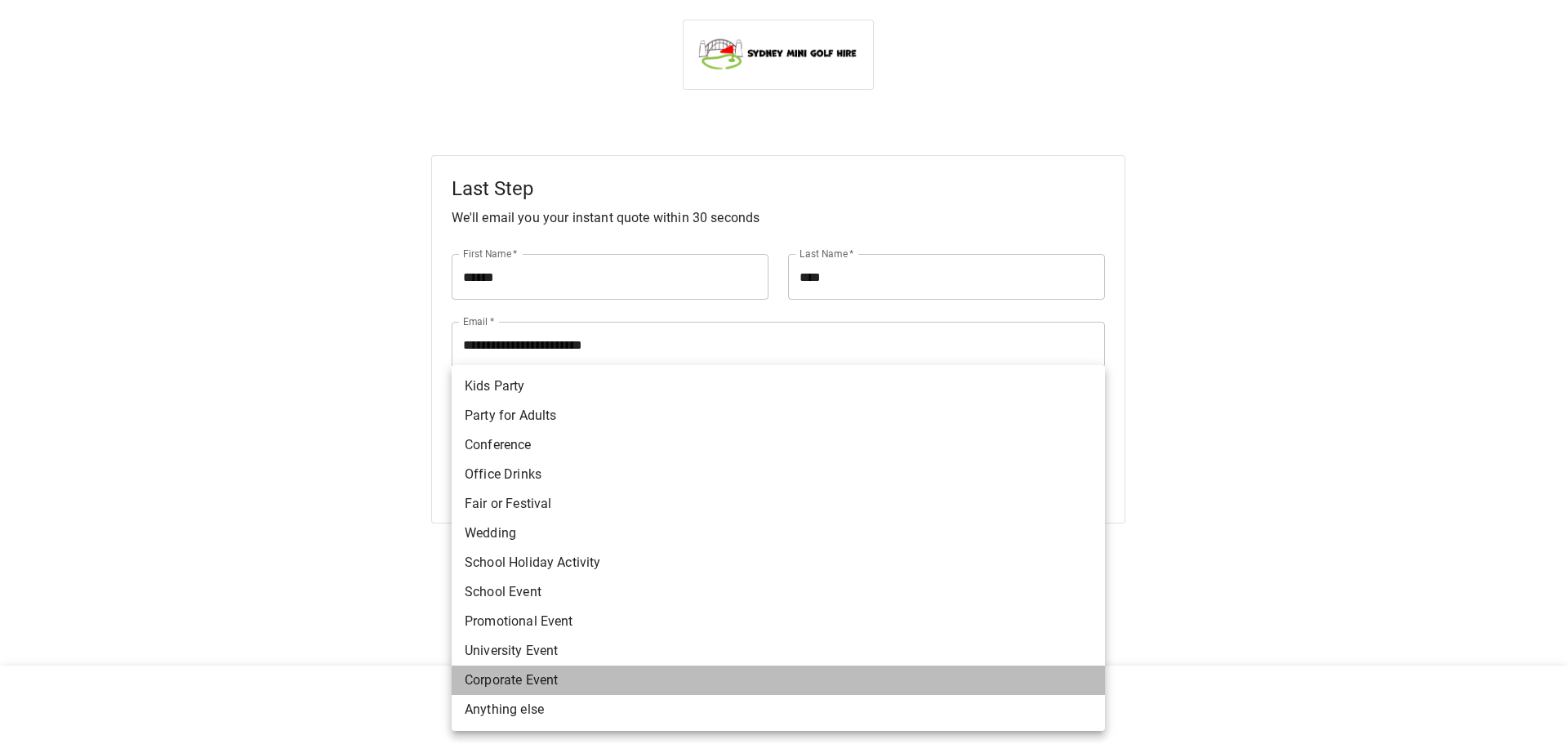
click at [502, 676] on li "Corporate Event" at bounding box center [778, 679] width 653 height 29
type input "**********"
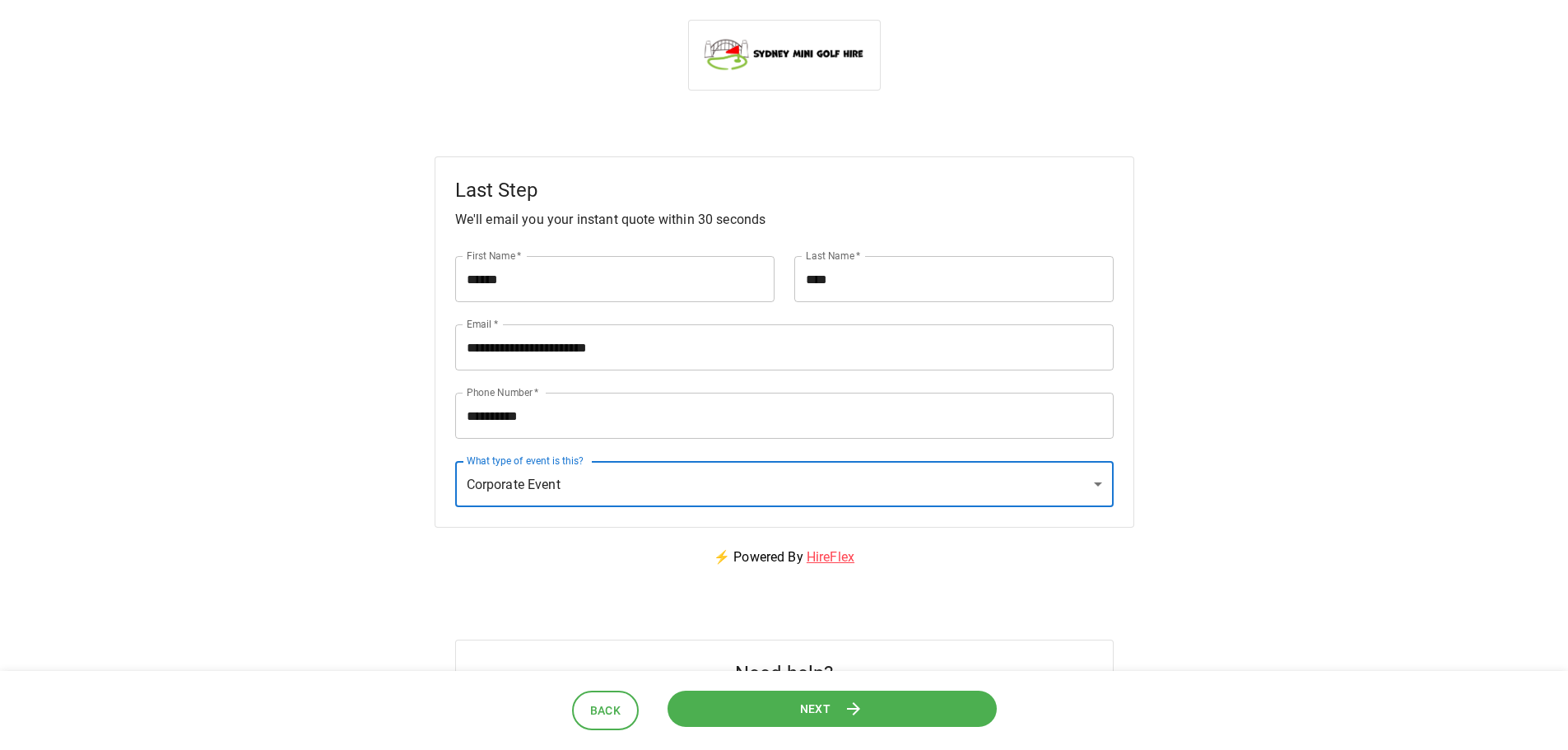
click at [849, 705] on icon at bounding box center [853, 709] width 20 height 20
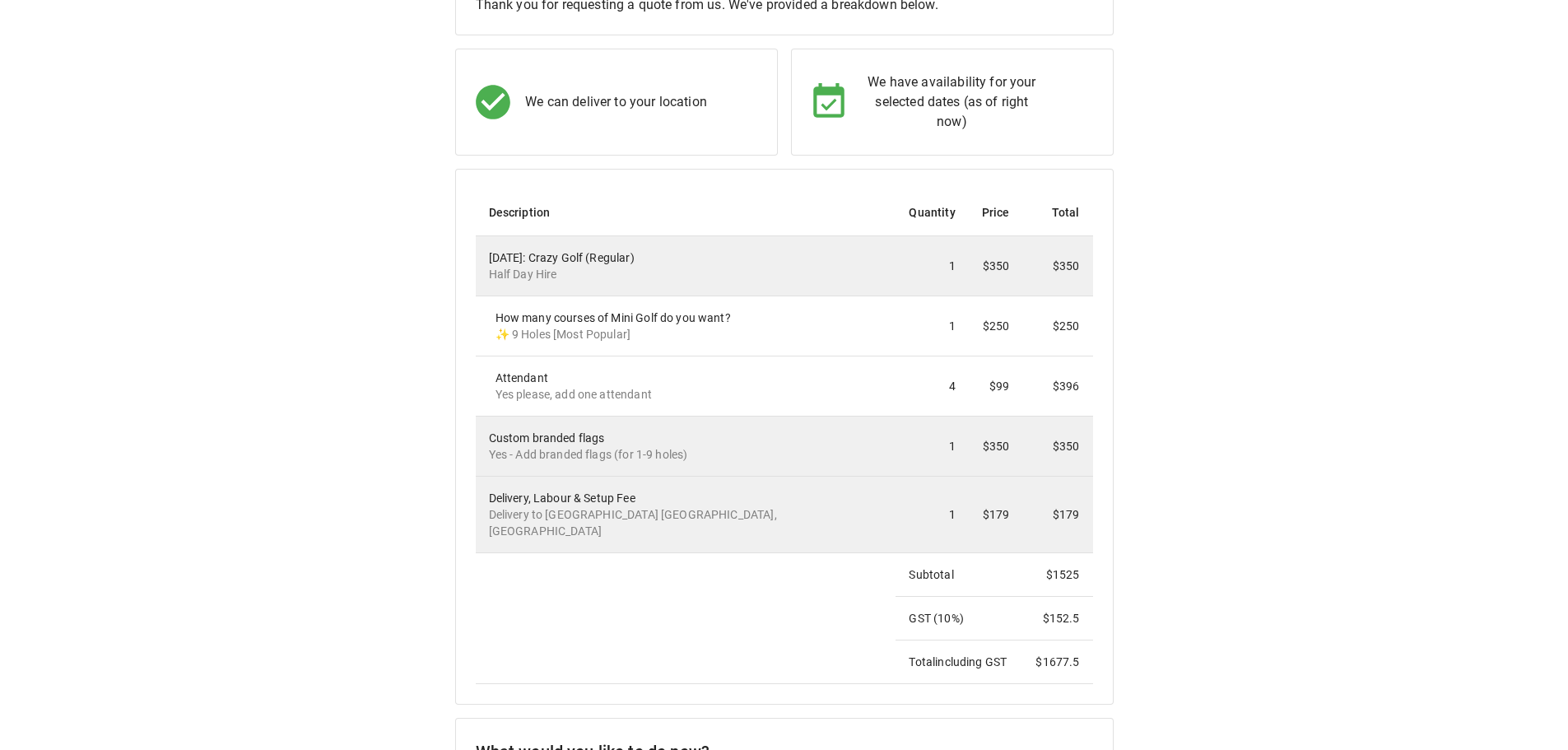
scroll to position [114, 0]
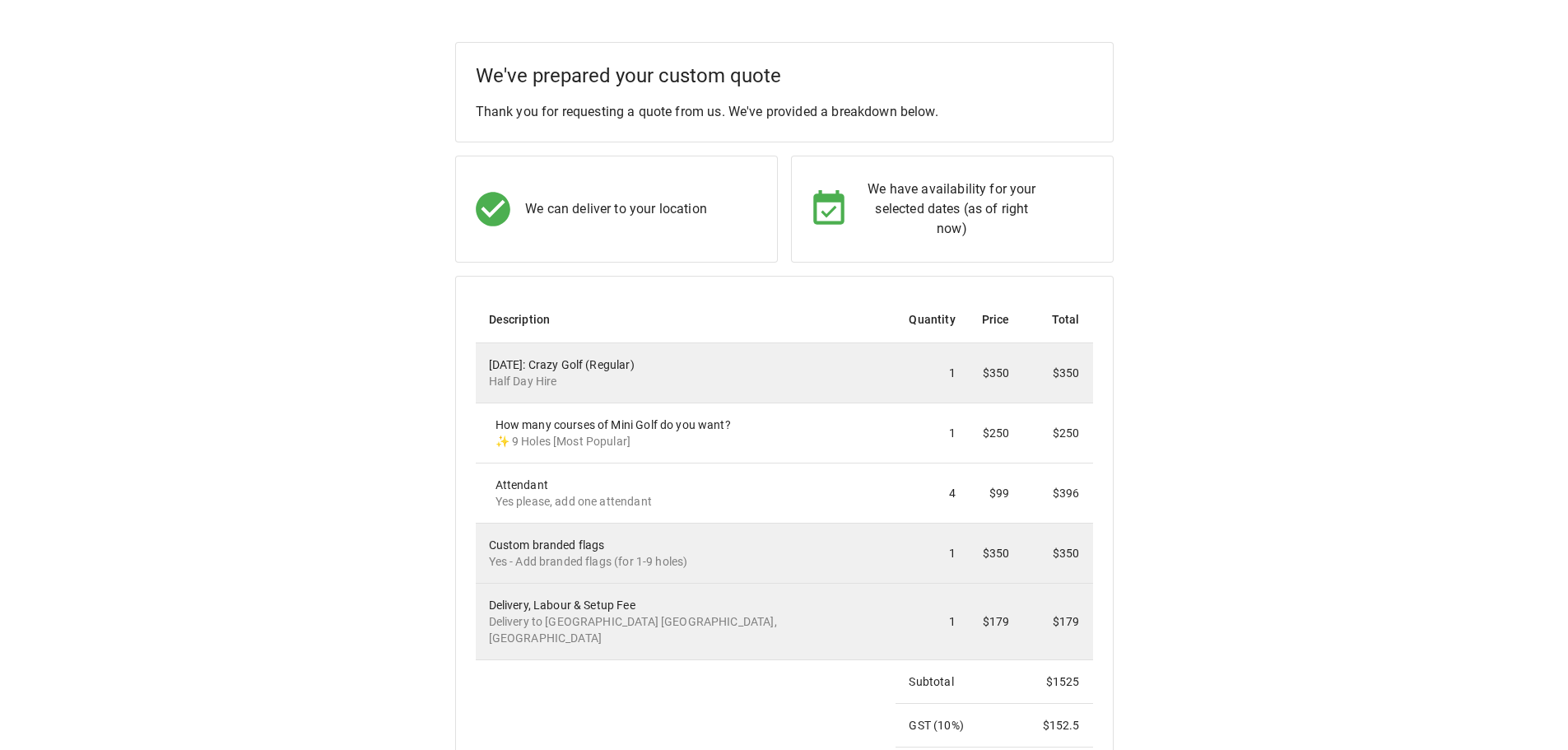
click at [709, 208] on div "We can deliver to your location" at bounding box center [609, 202] width 295 height 54
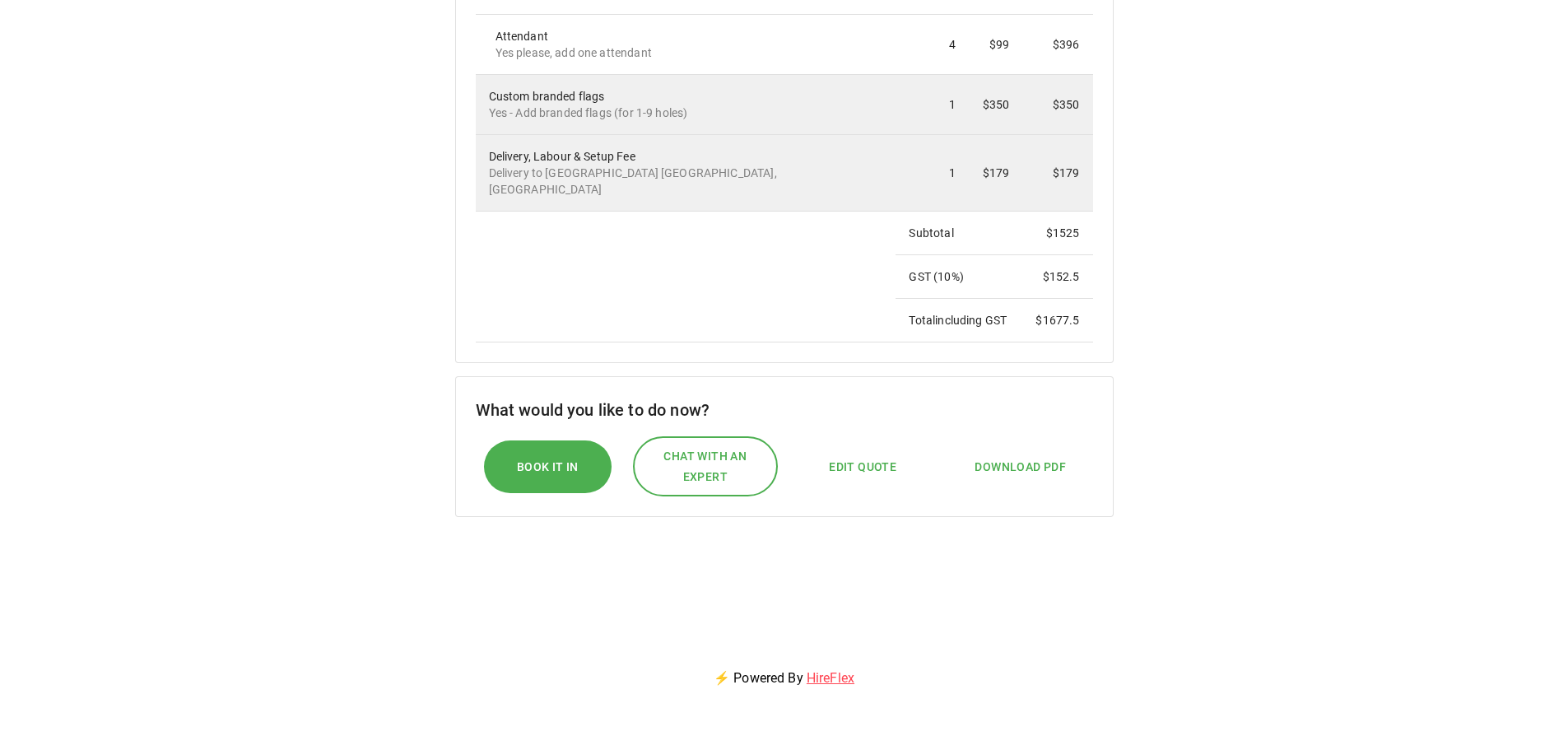
scroll to position [608, 0]
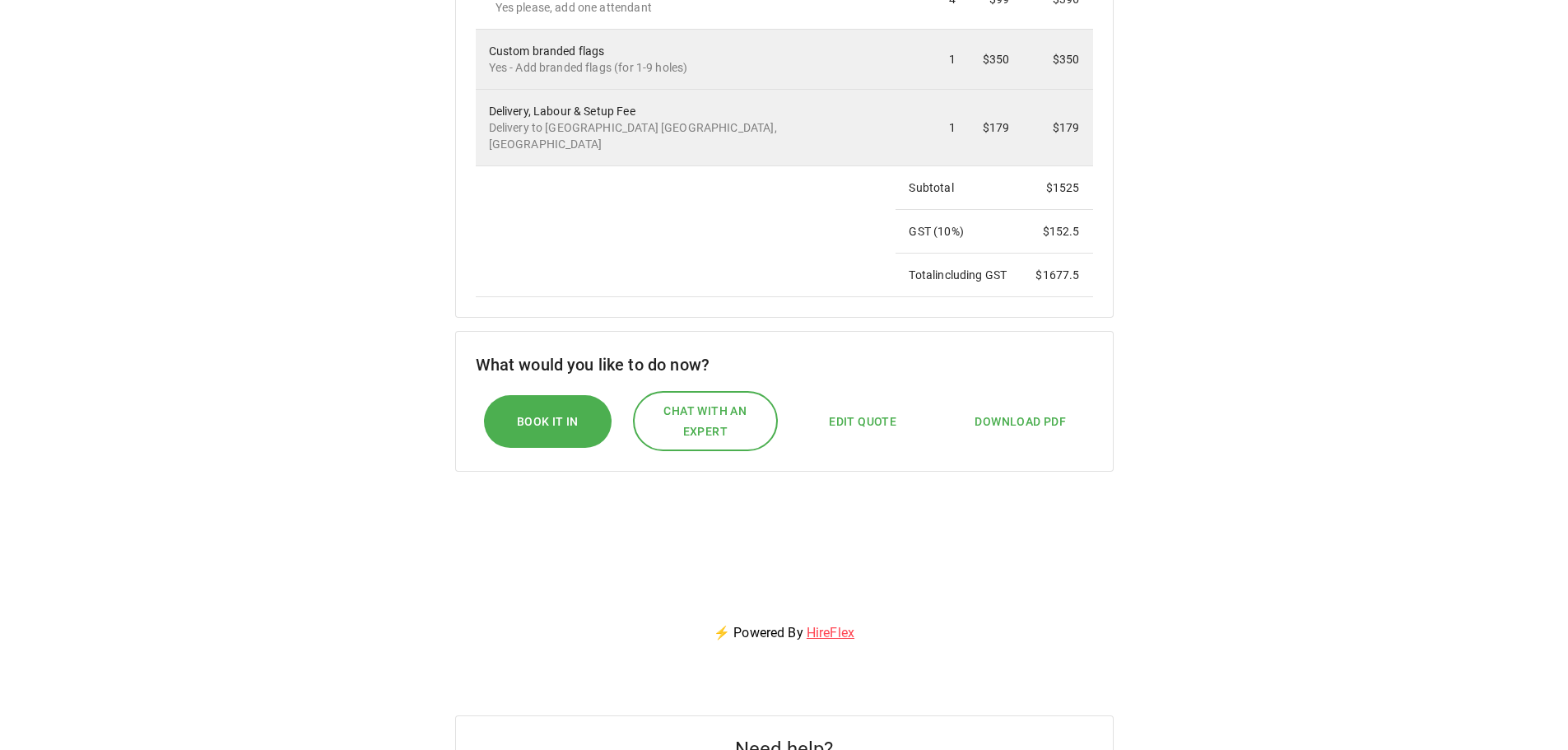
click at [1013, 412] on span "Download PDF" at bounding box center [1020, 421] width 92 height 20
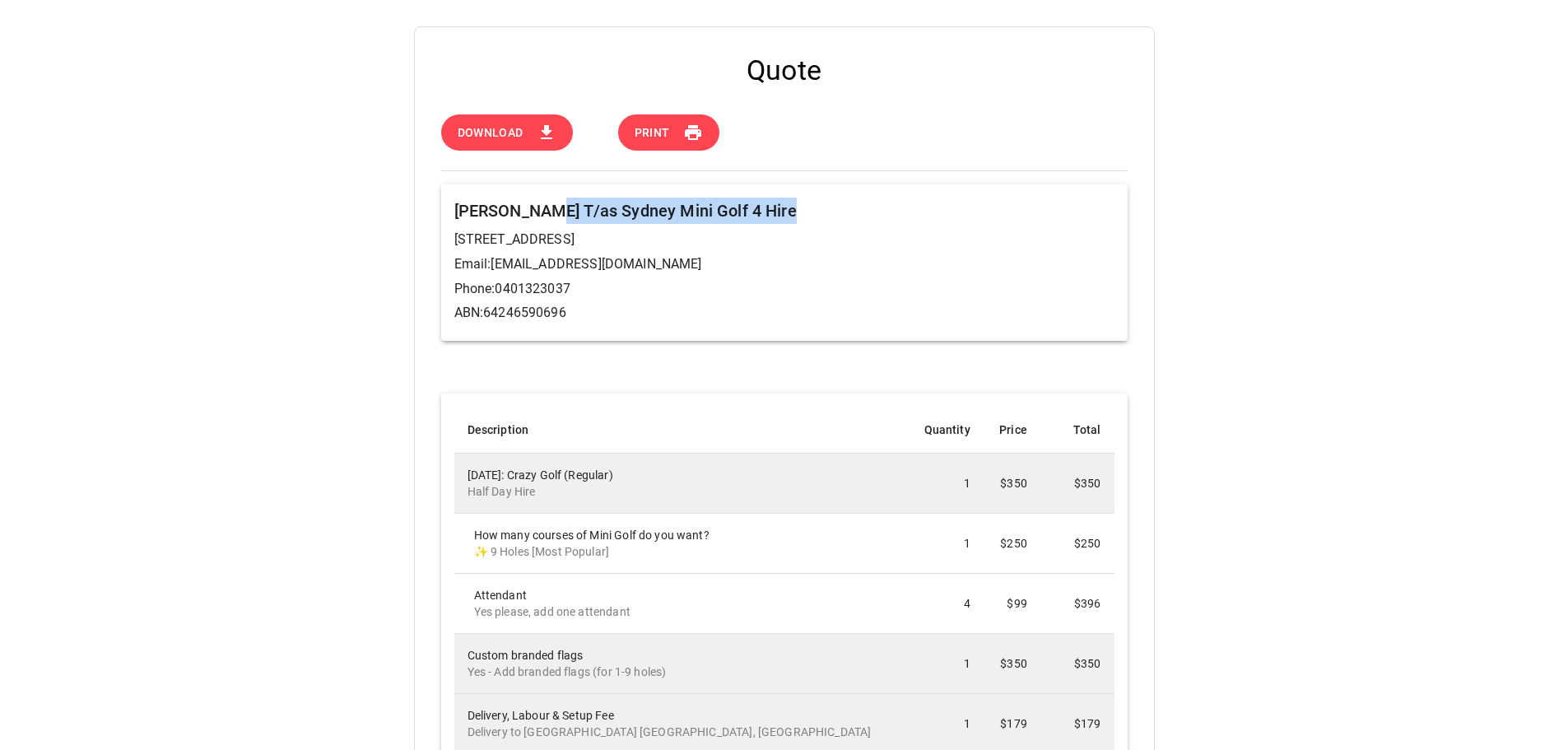
drag, startPoint x: 545, startPoint y: 211, endPoint x: 815, endPoint y: 216, distance: 270.0
click at [815, 216] on h6 "[PERSON_NAME] T/as Sydney Mini Golf 4 Hire" at bounding box center [784, 211] width 660 height 27
click at [827, 230] on p "[STREET_ADDRESS]" at bounding box center [784, 240] width 660 height 20
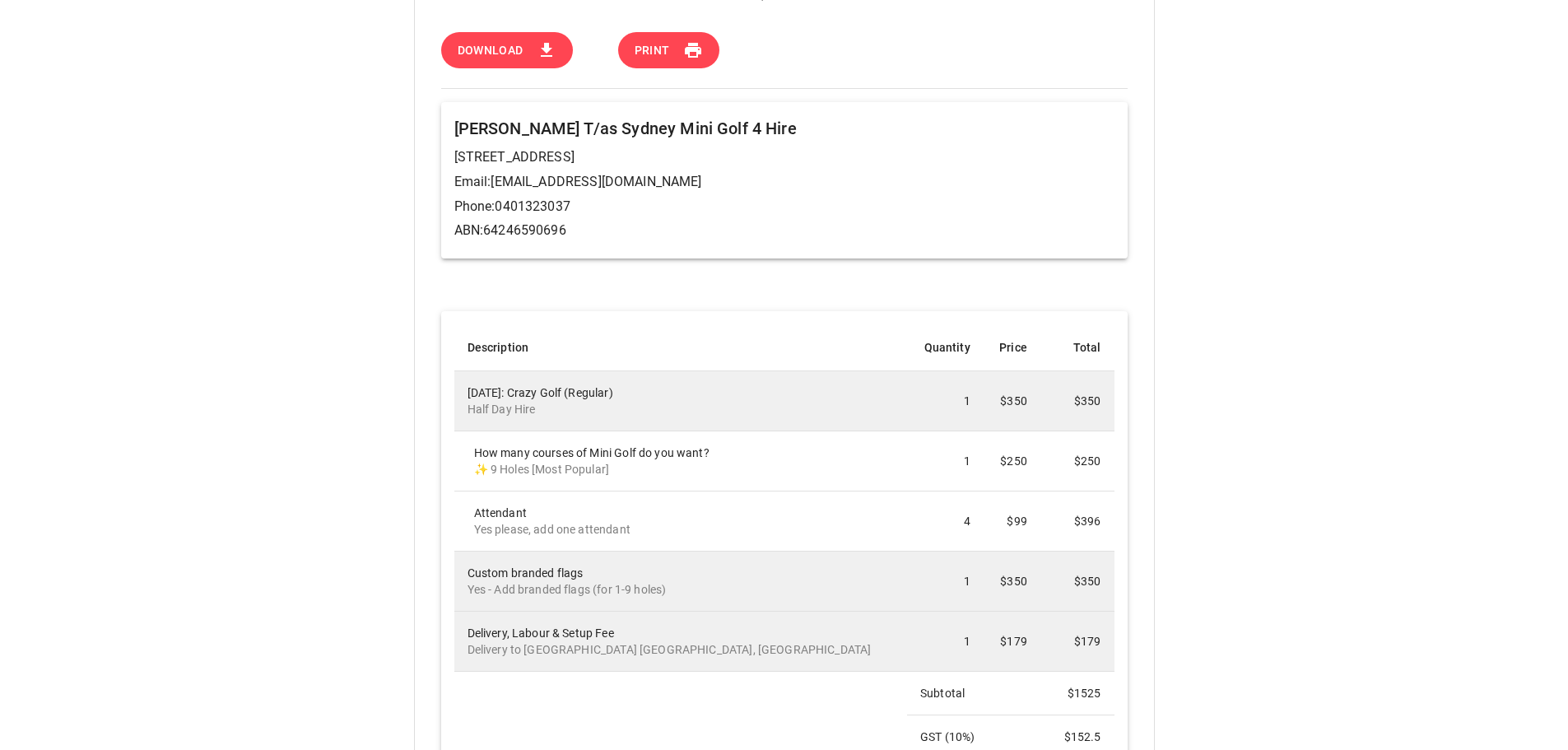
click at [510, 38] on button "Download" at bounding box center [507, 51] width 132 height 37
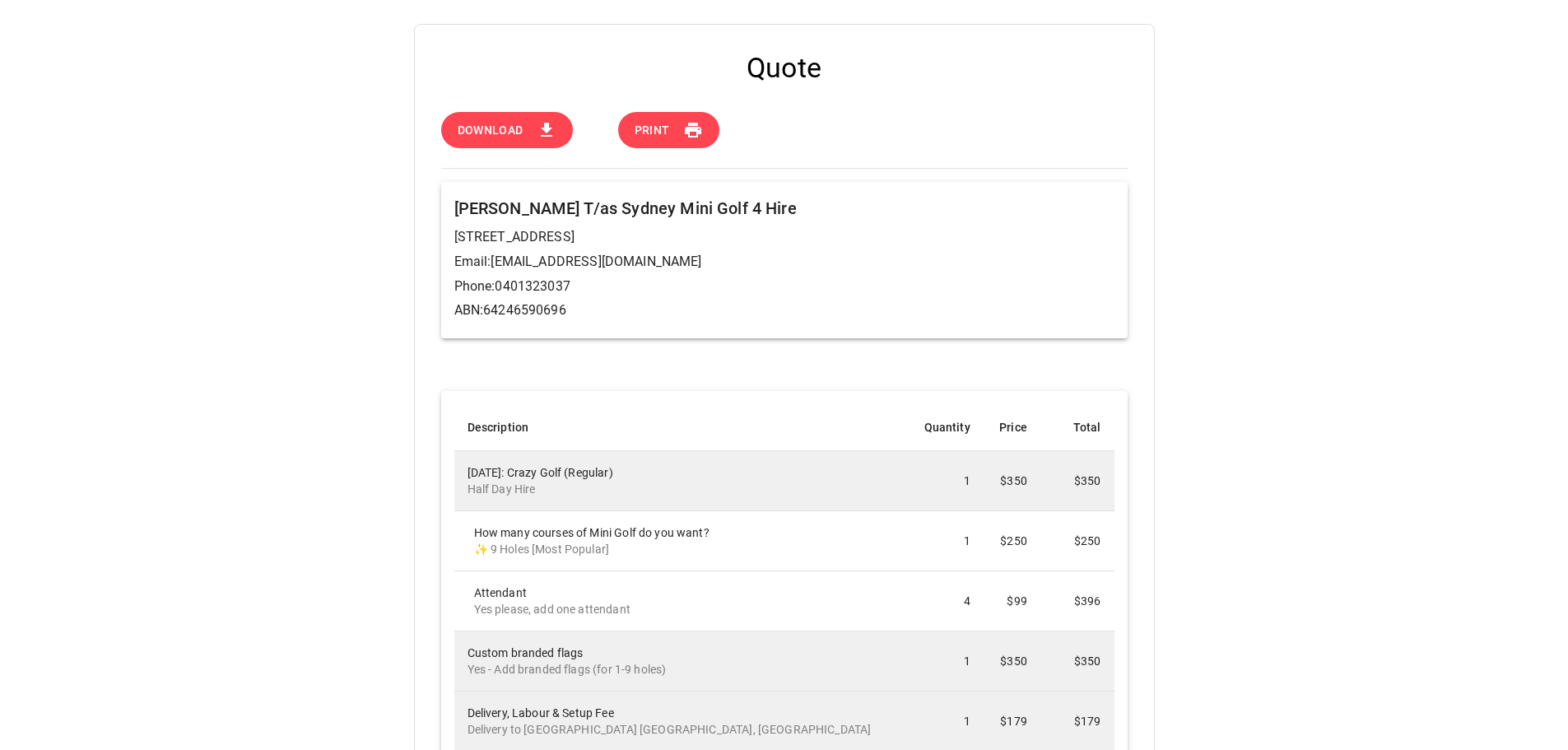
scroll to position [0, 0]
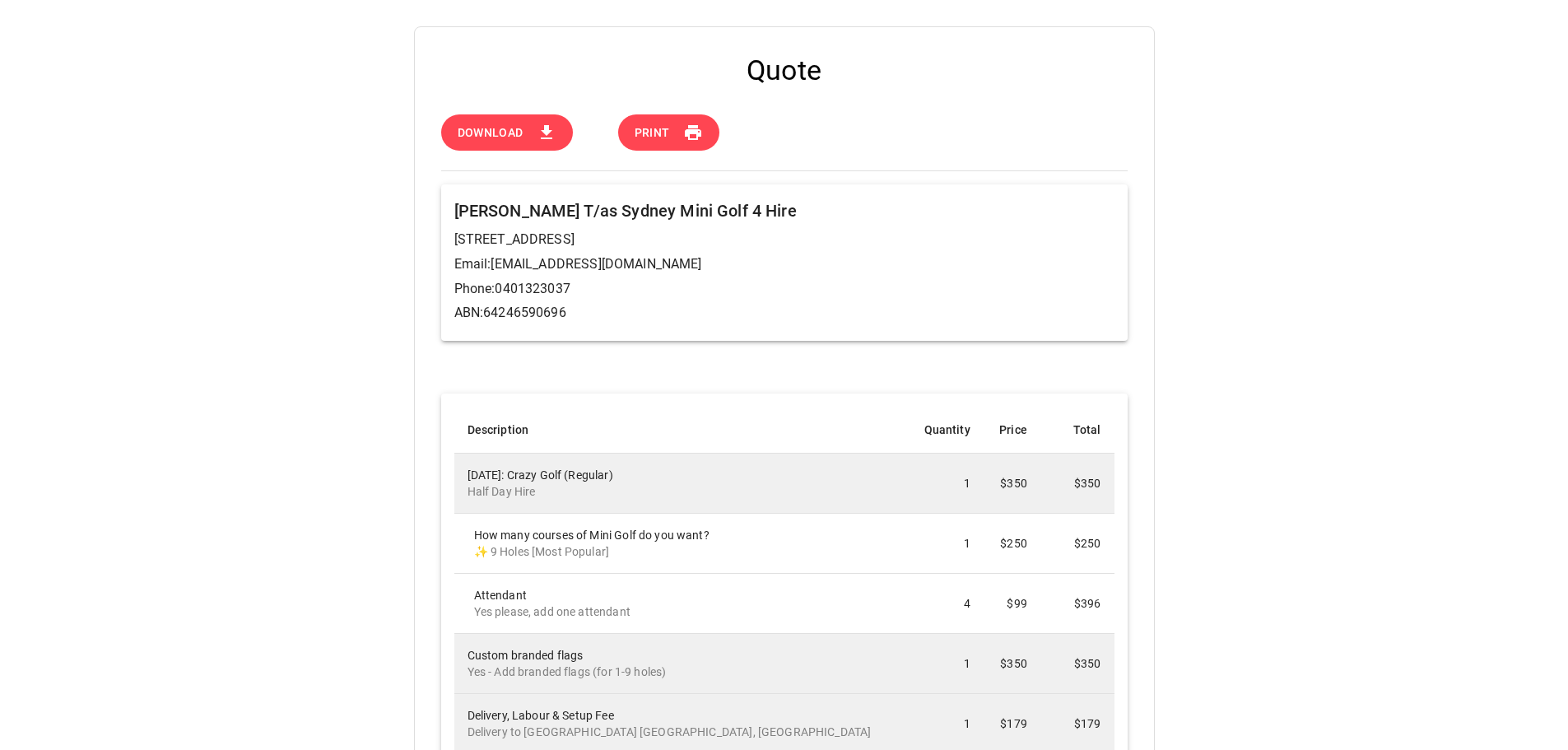
click at [509, 244] on p "[STREET_ADDRESS]" at bounding box center [784, 240] width 660 height 20
drag, startPoint x: 709, startPoint y: 232, endPoint x: 786, endPoint y: 286, distance: 94.0
click at [786, 275] on div "[PERSON_NAME] T/as Sydney Mini Golf 4 Hire [STREET_ADDRESS] Email: [EMAIL_ADDRE…" at bounding box center [784, 262] width 687 height 156
click at [786, 312] on p "ABN: 64246590696" at bounding box center [784, 313] width 660 height 20
click at [1330, 47] on div "Quote Download Print [PERSON_NAME] T/as Sydney Mini Golf 4 Hire [STREET_ADDRESS…" at bounding box center [784, 615] width 1568 height 1177
